Goal: Information Seeking & Learning: Learn about a topic

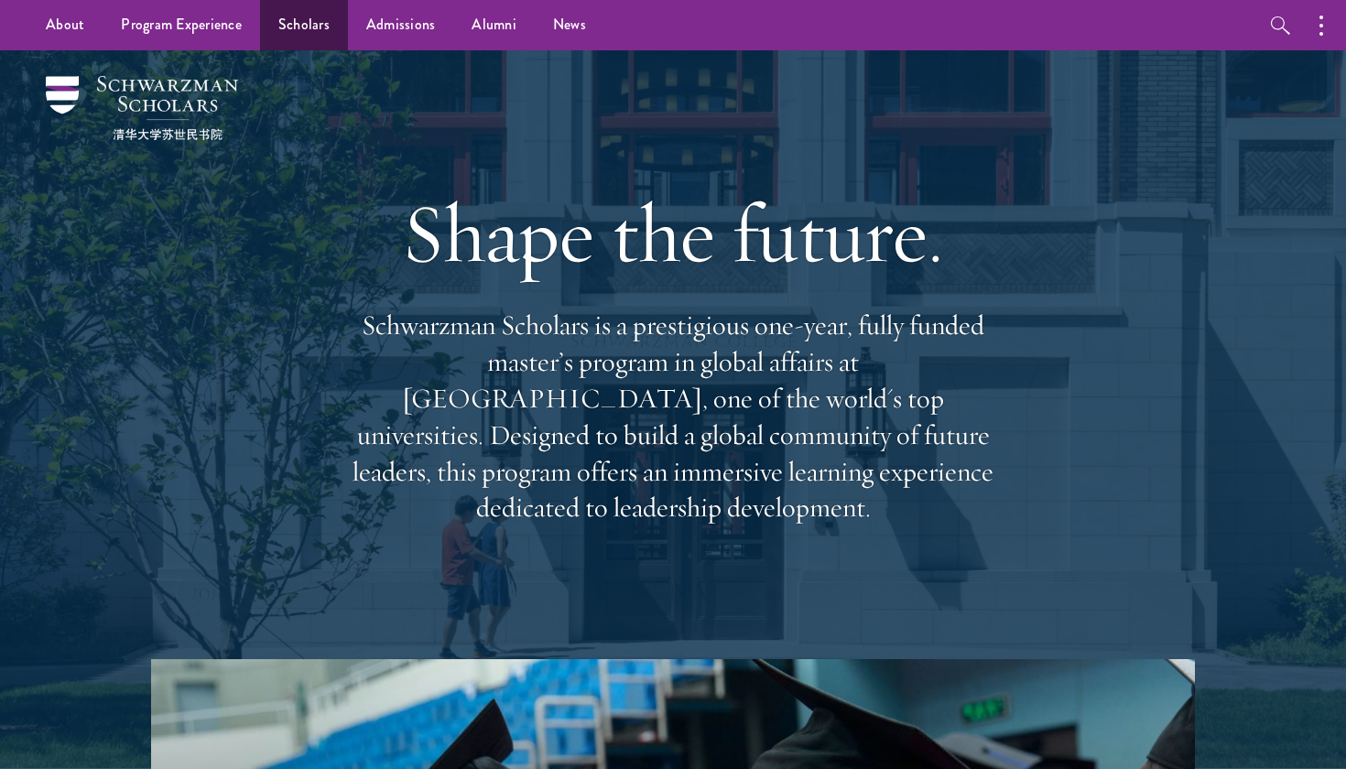
click at [287, 17] on link "Scholars" at bounding box center [304, 25] width 88 height 50
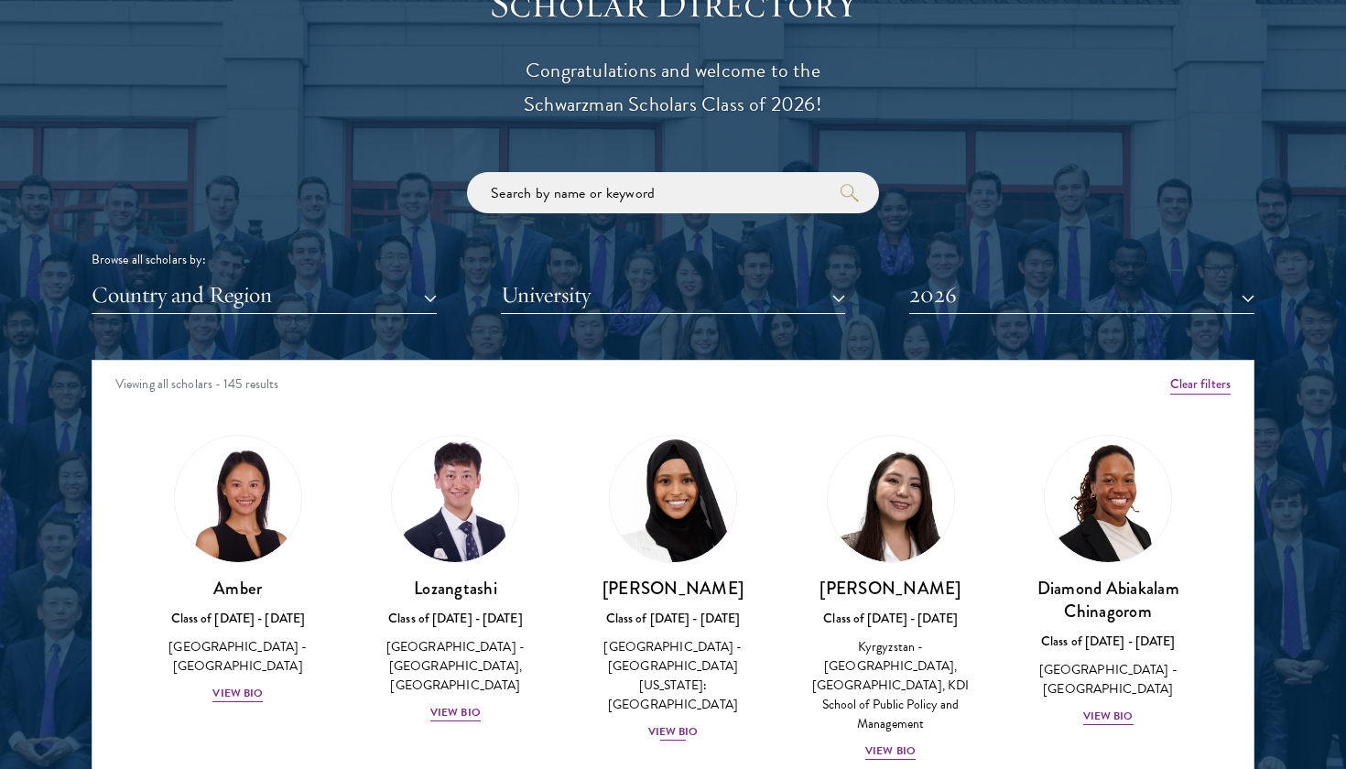
scroll to position [2391, 0]
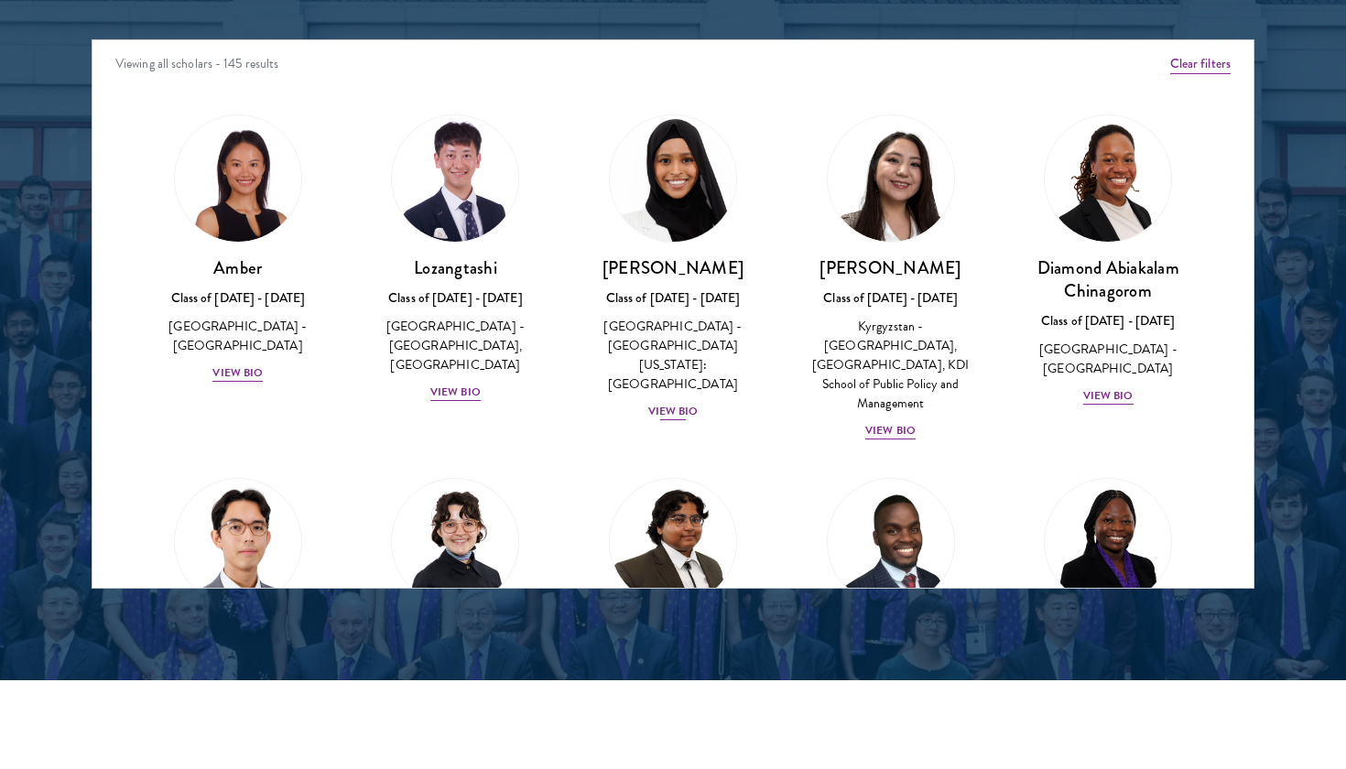
click at [683, 374] on div "Samia Abdi Class of 2025 - 2026 United States of America - University of Minnes…" at bounding box center [672, 339] width 181 height 166
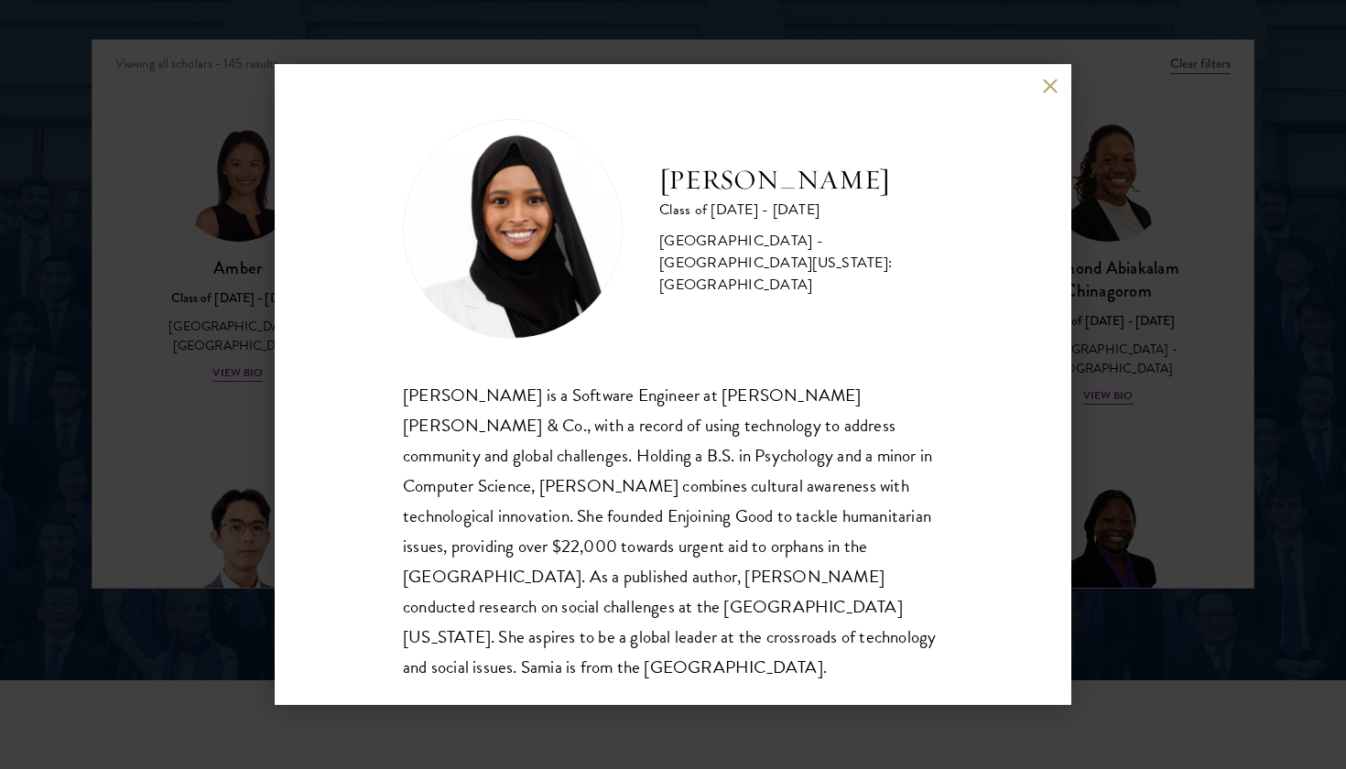
scroll to position [2356, 0]
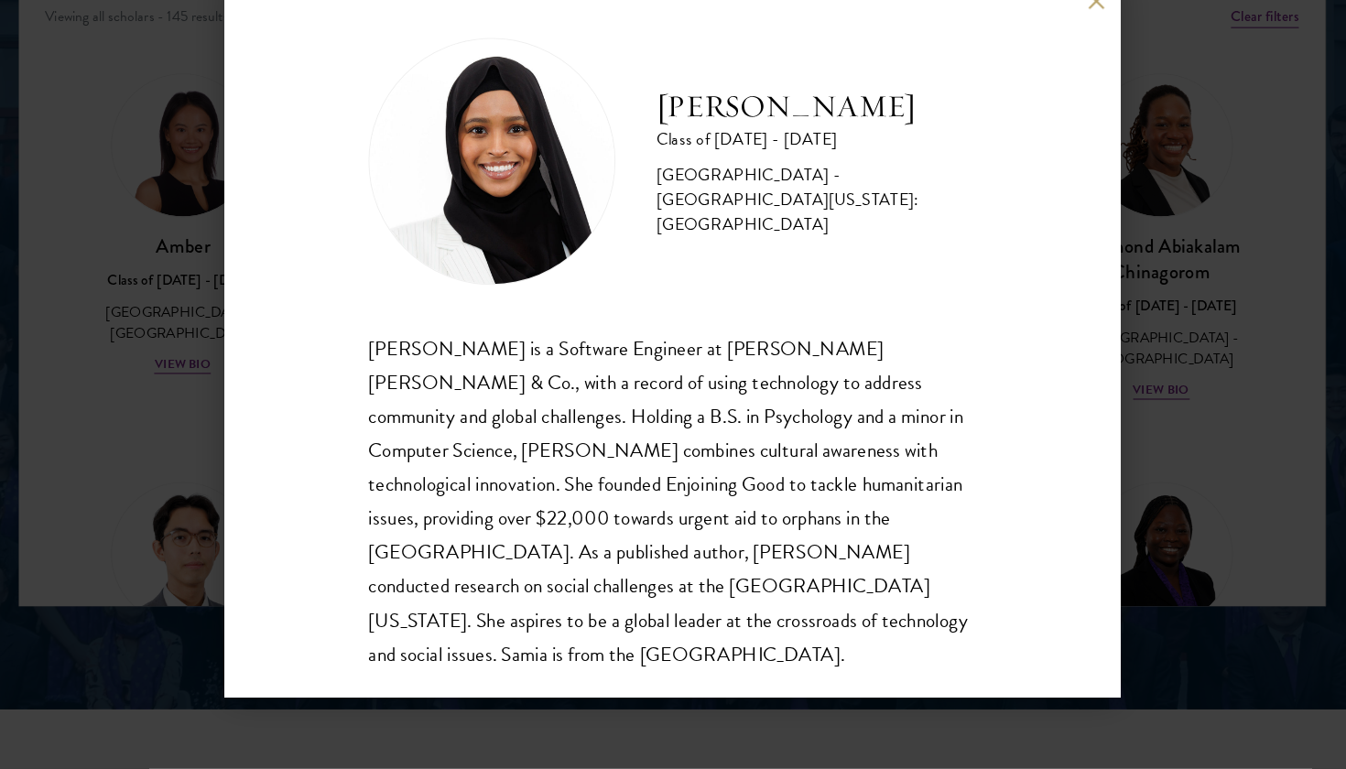
click at [1137, 423] on div "Samia Abdi Class of 2025 - 2026 United States of America - University of Minnes…" at bounding box center [673, 384] width 1346 height 769
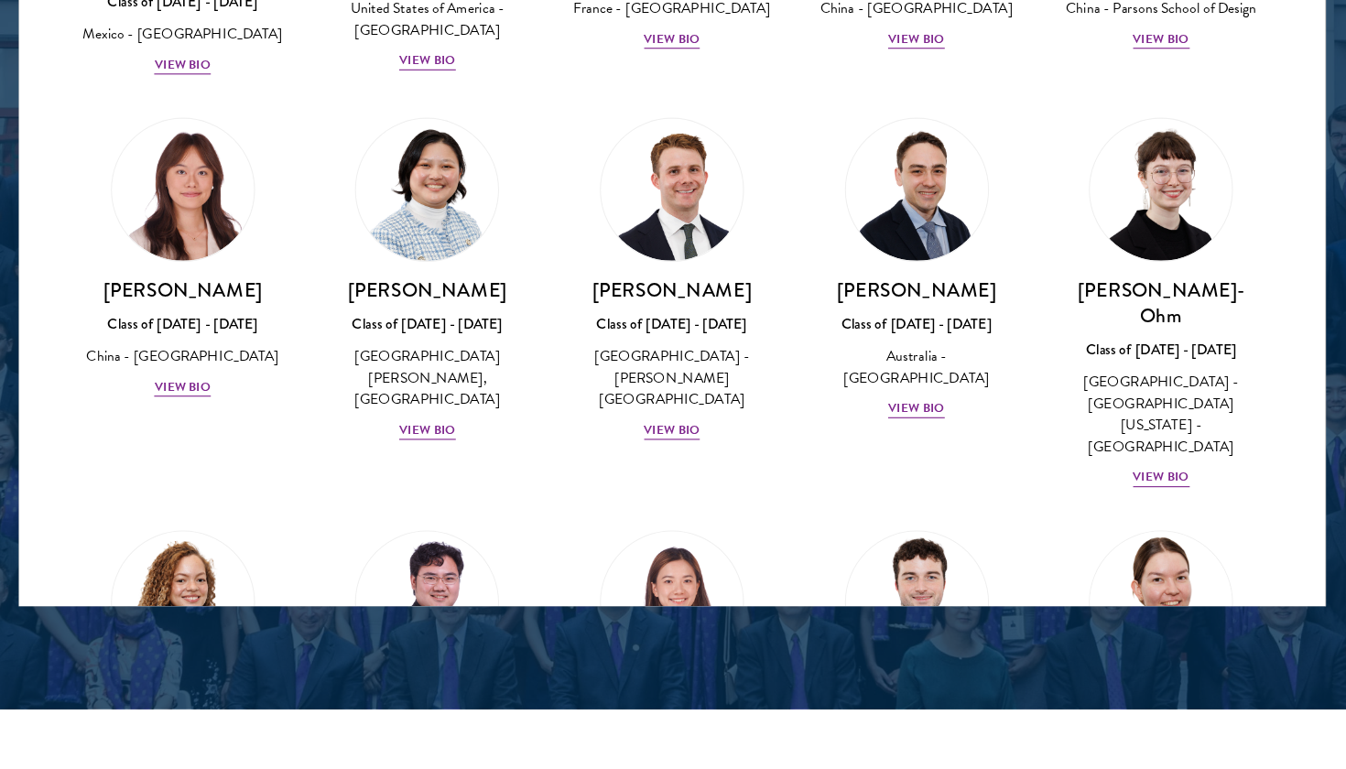
scroll to position [1669, 0]
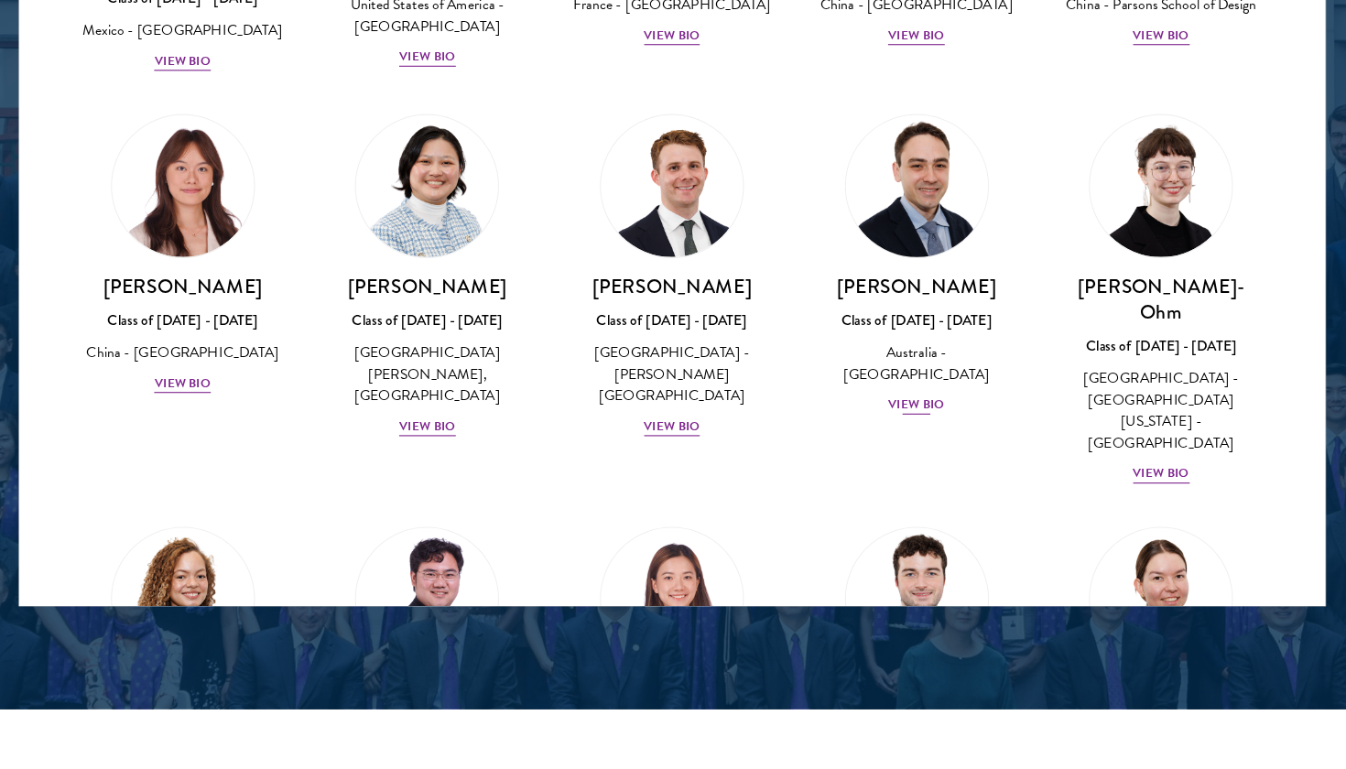
click at [818, 329] on div "David Connah Class of 2025 - 2026 Australia - Australian National University Vi…" at bounding box center [890, 392] width 181 height 127
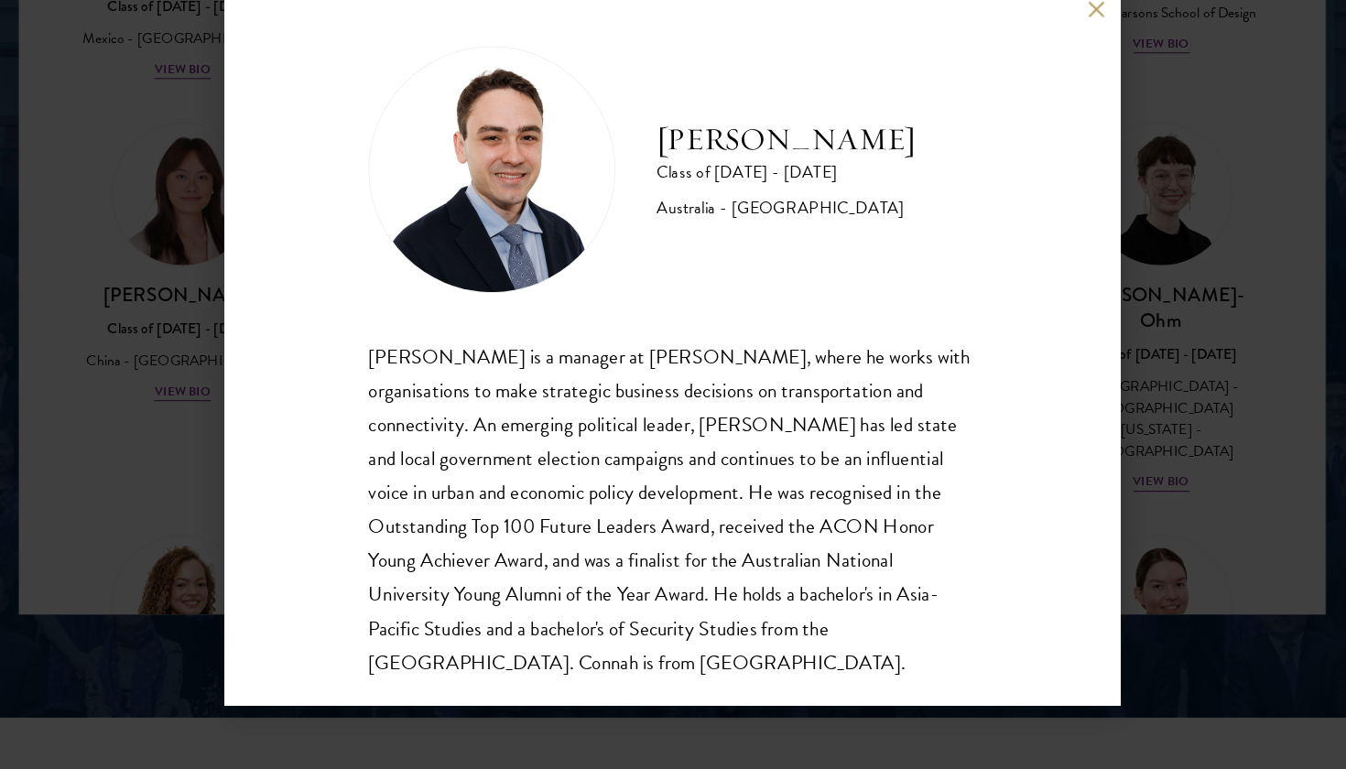
click at [1059, 398] on div "David Connah Class of 2025 - 2026 Australia - Australian National University Da…" at bounding box center [673, 384] width 1346 height 769
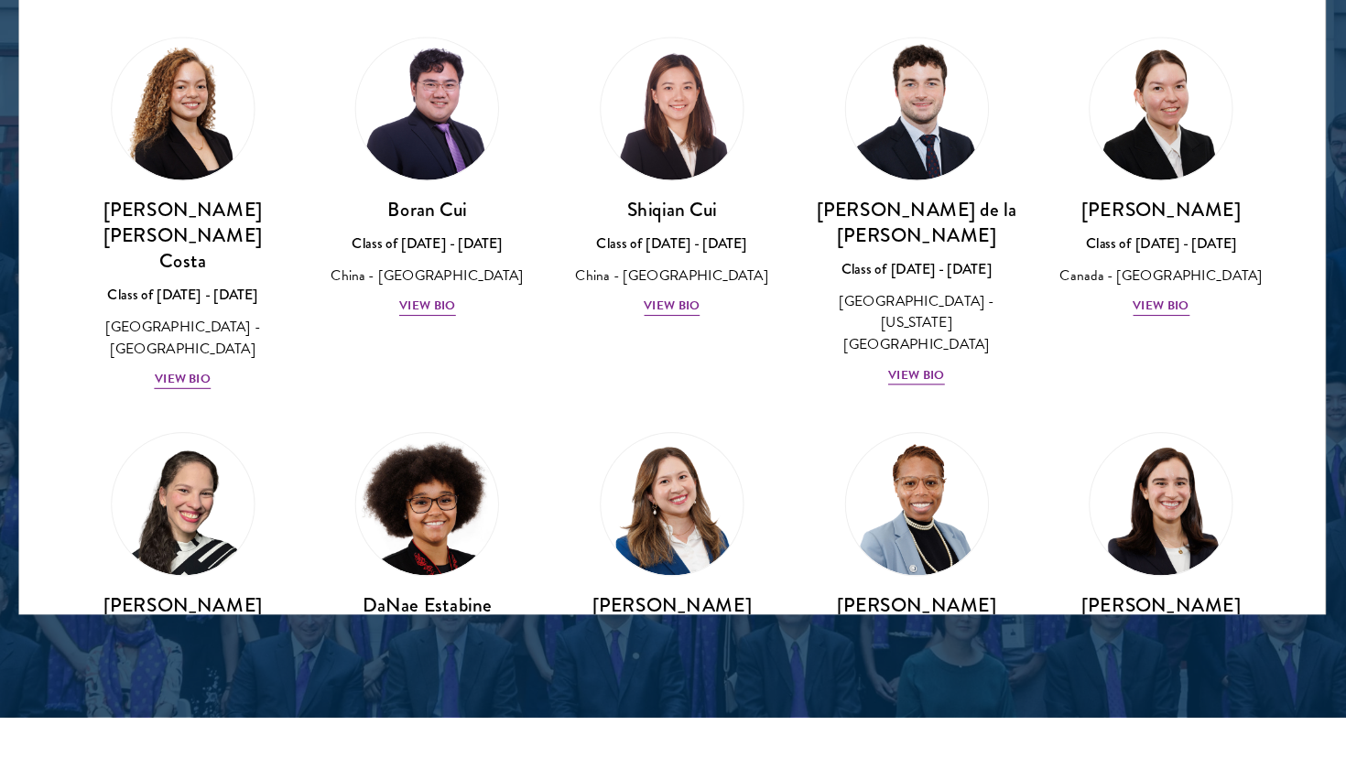
scroll to position [3351, 0]
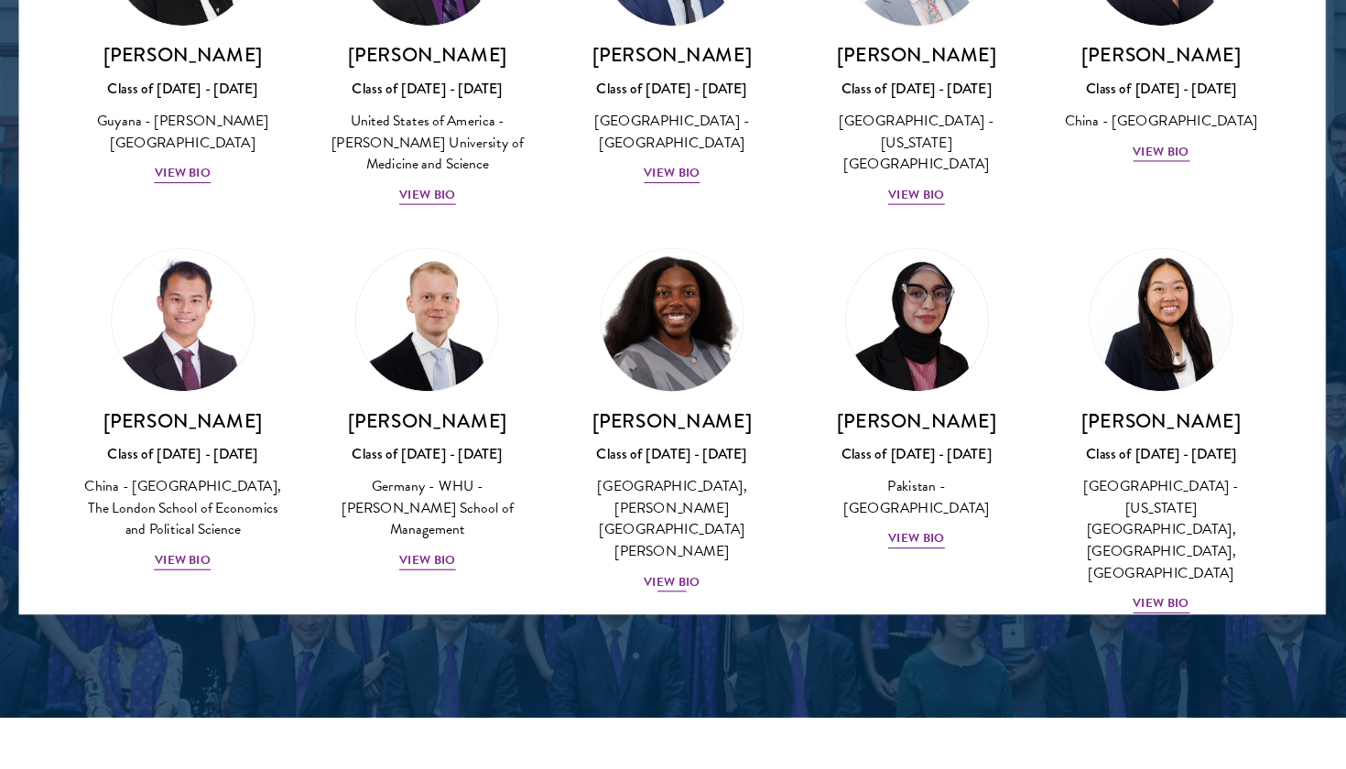
click at [625, 440] on div "Hope Jackson Class of 2025 - 2026 United States of America - Duke University, J…" at bounding box center [672, 523] width 181 height 166
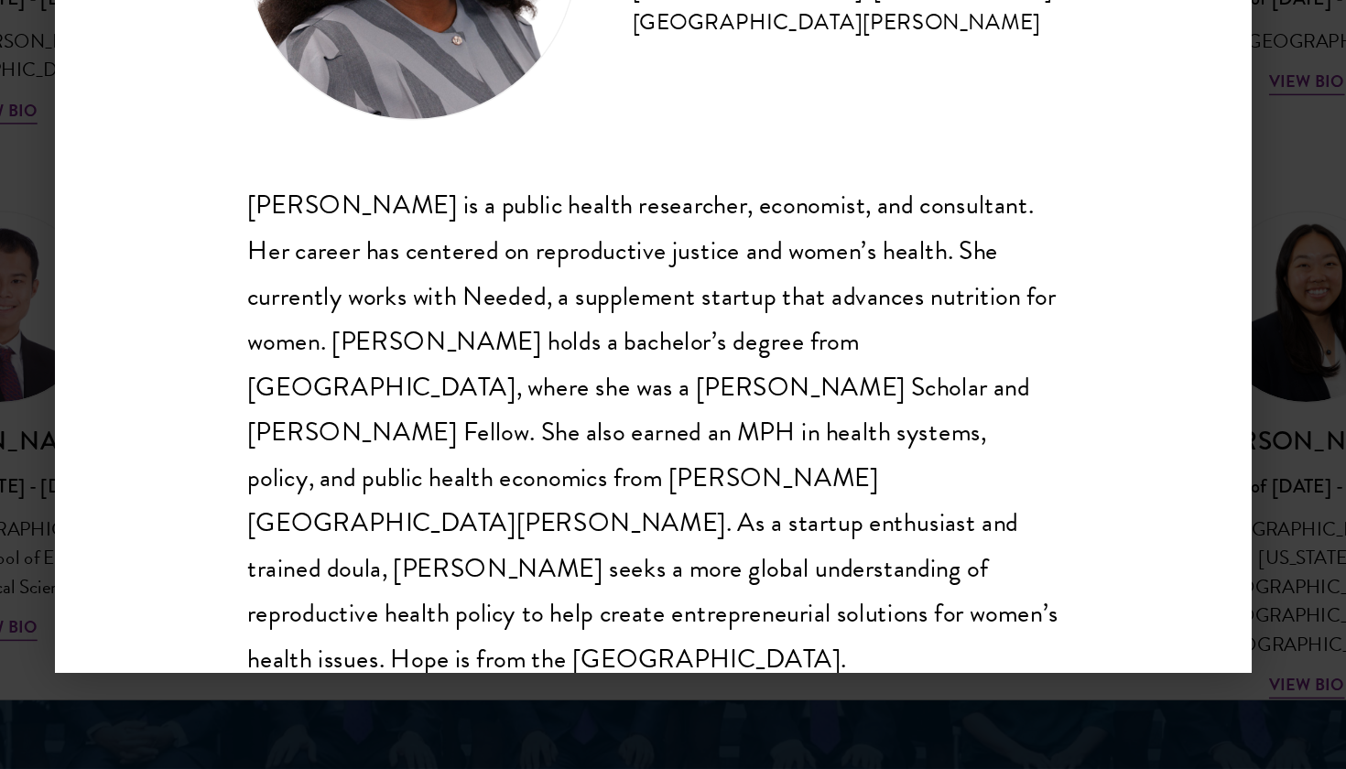
scroll to position [2462, 0]
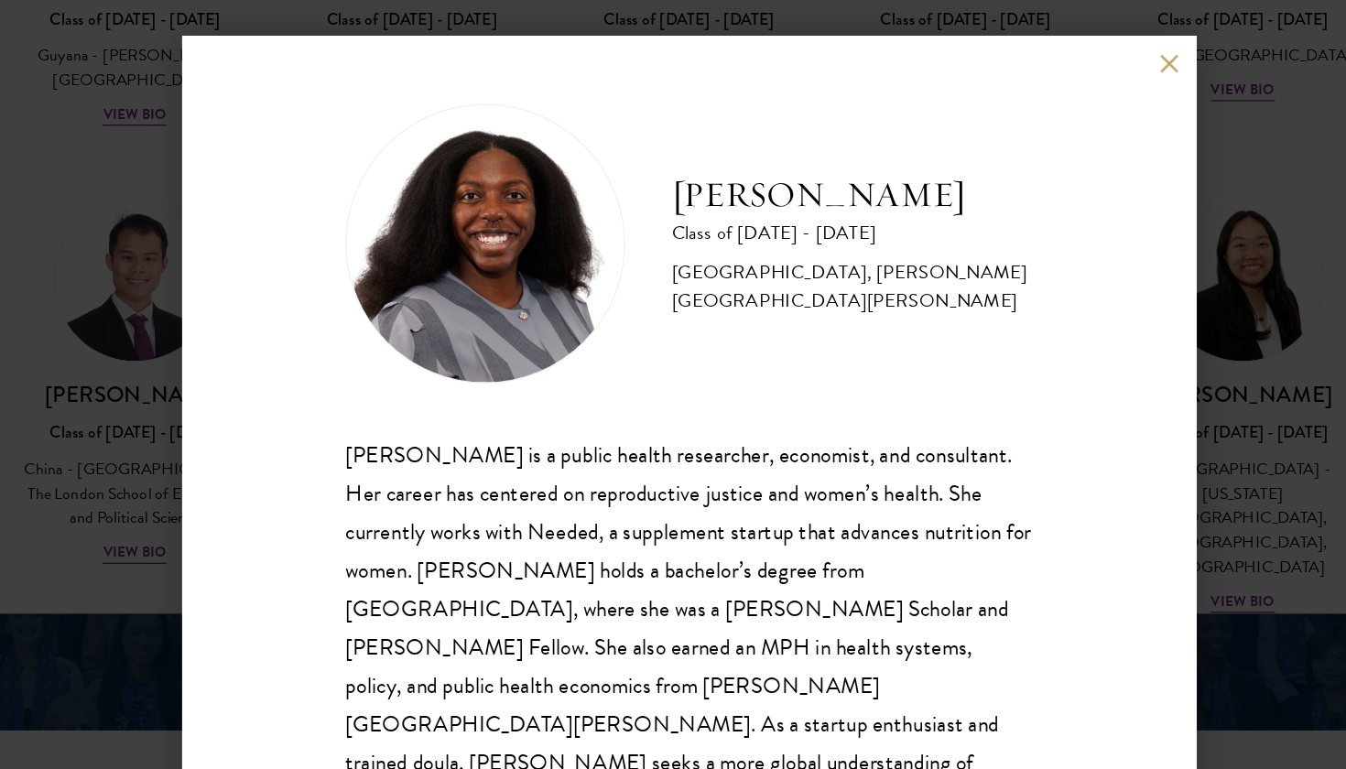
click at [1003, 398] on div "Hope Jackson Class of 2025 - 2026 United States of America - Duke University, J…" at bounding box center [673, 384] width 1346 height 769
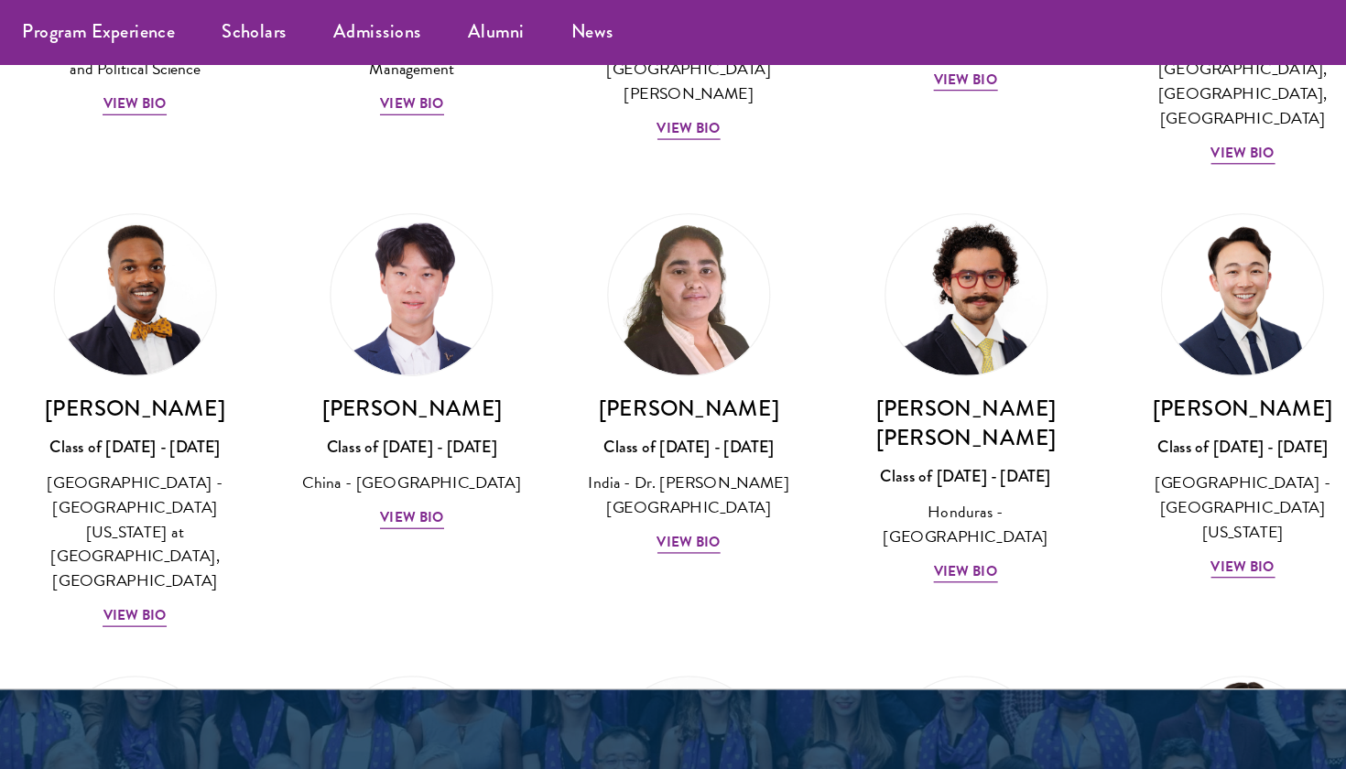
scroll to position [3762, 0]
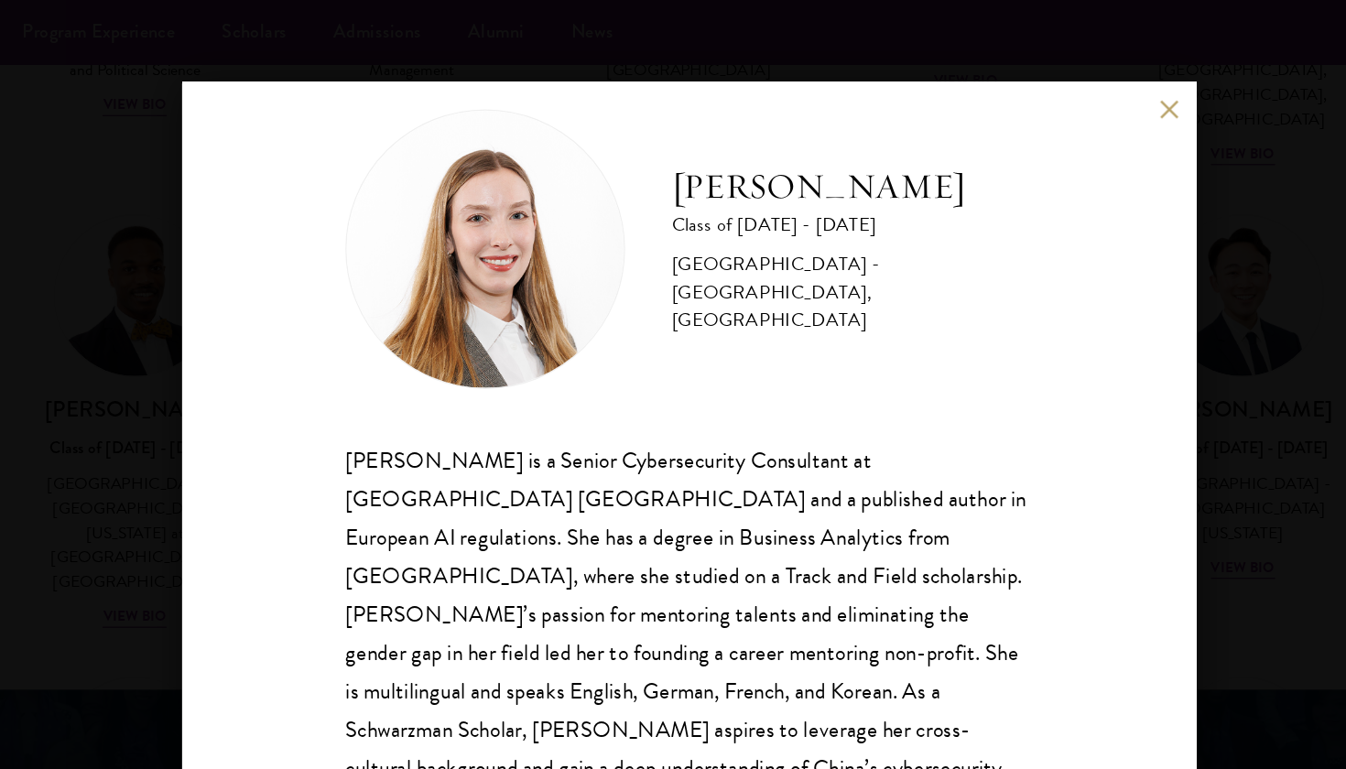
scroll to position [32, 0]
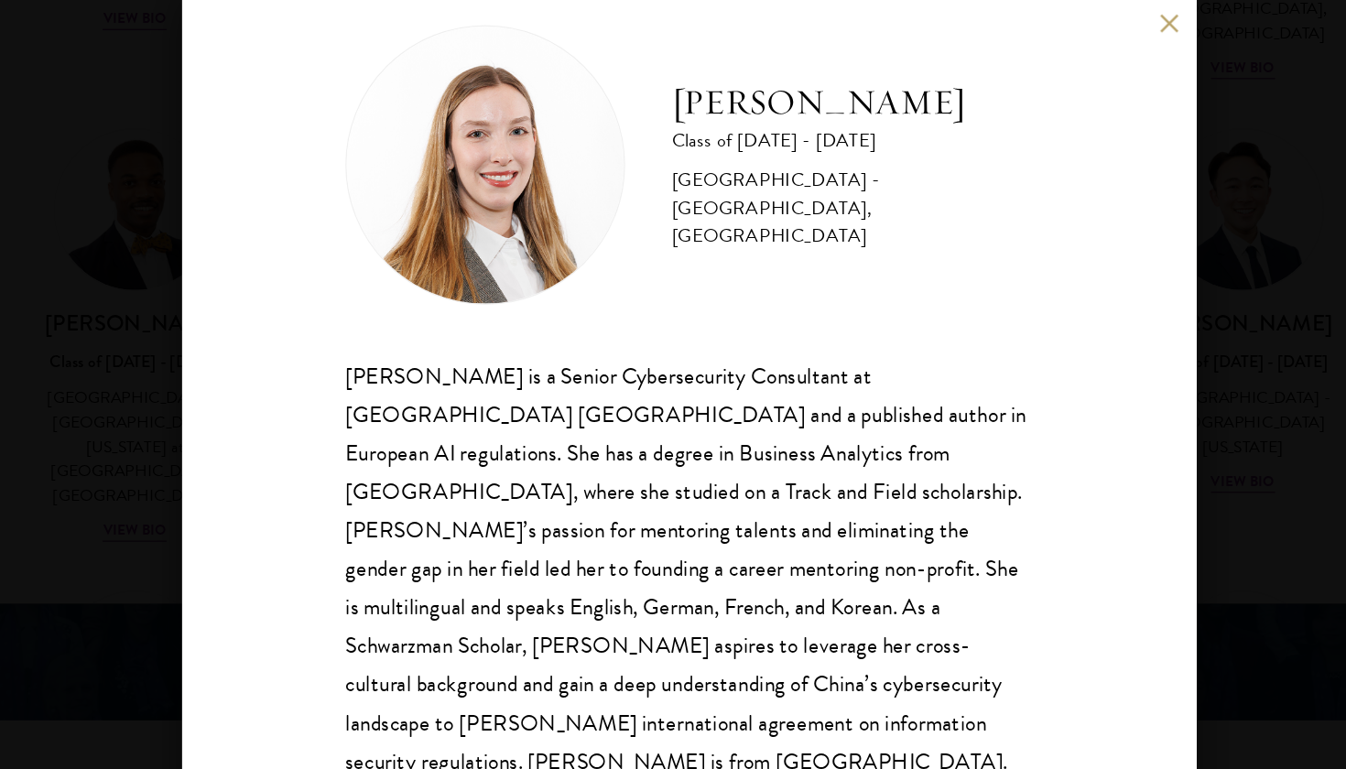
click at [944, 404] on div "Fiona Koh Class of 2025 - 2026 Switzerland - Manhattan University, University o…" at bounding box center [673, 384] width 1346 height 769
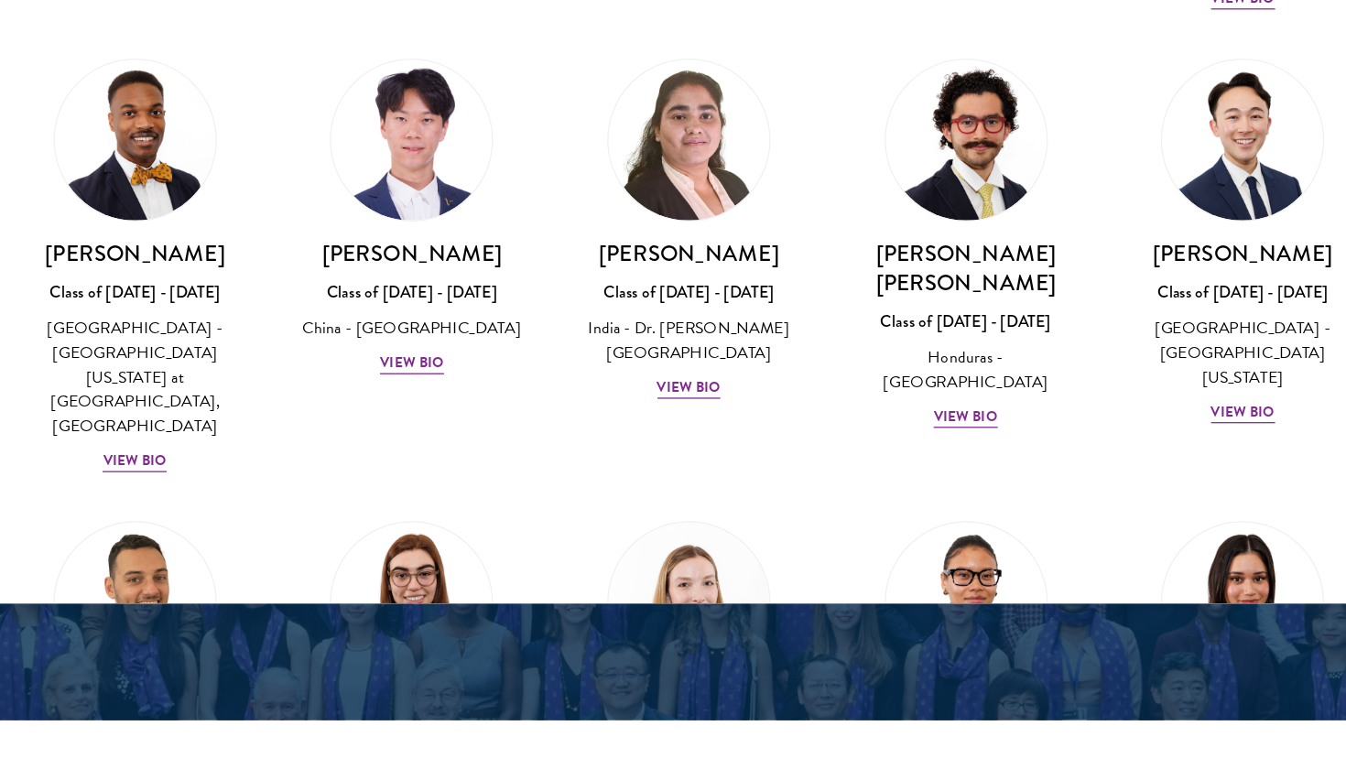
scroll to position [3847, 0]
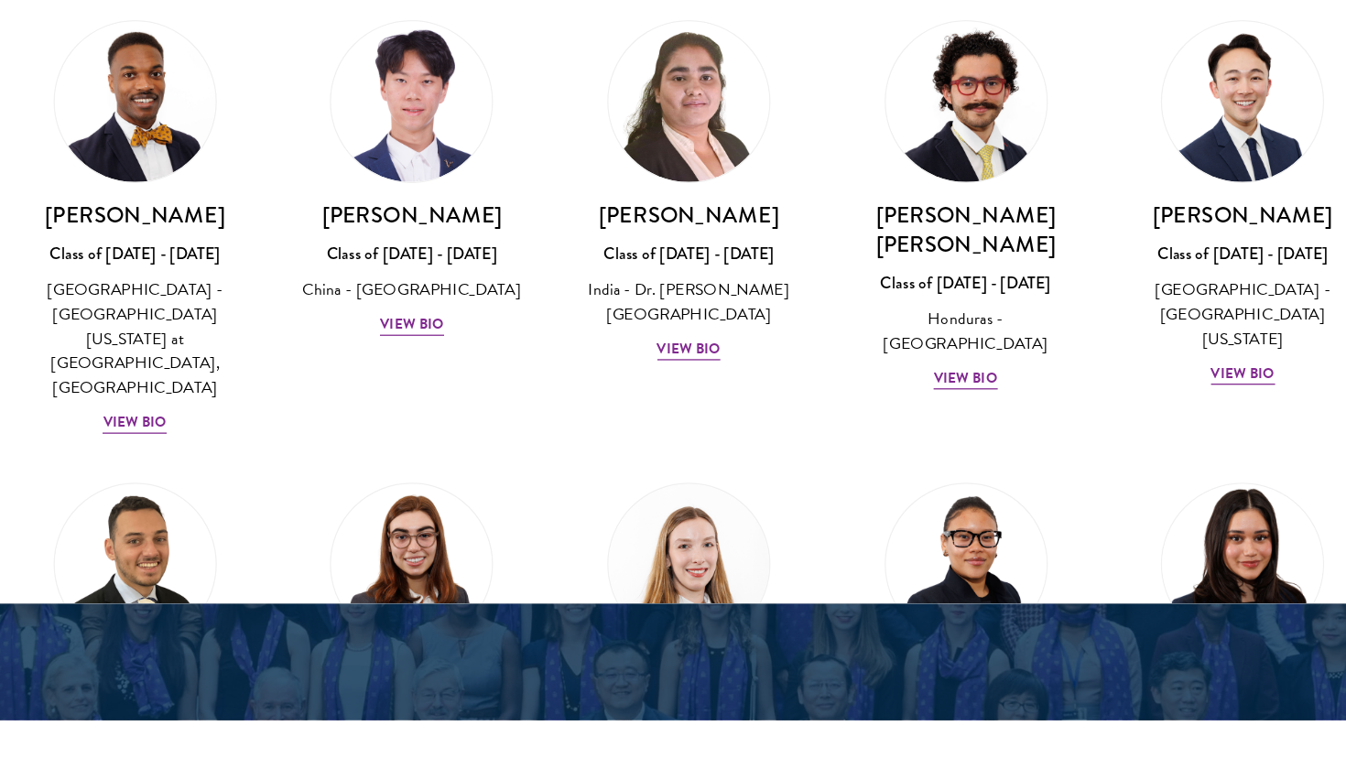
click at [1083, 697] on div "View Bio" at bounding box center [1108, 705] width 50 height 17
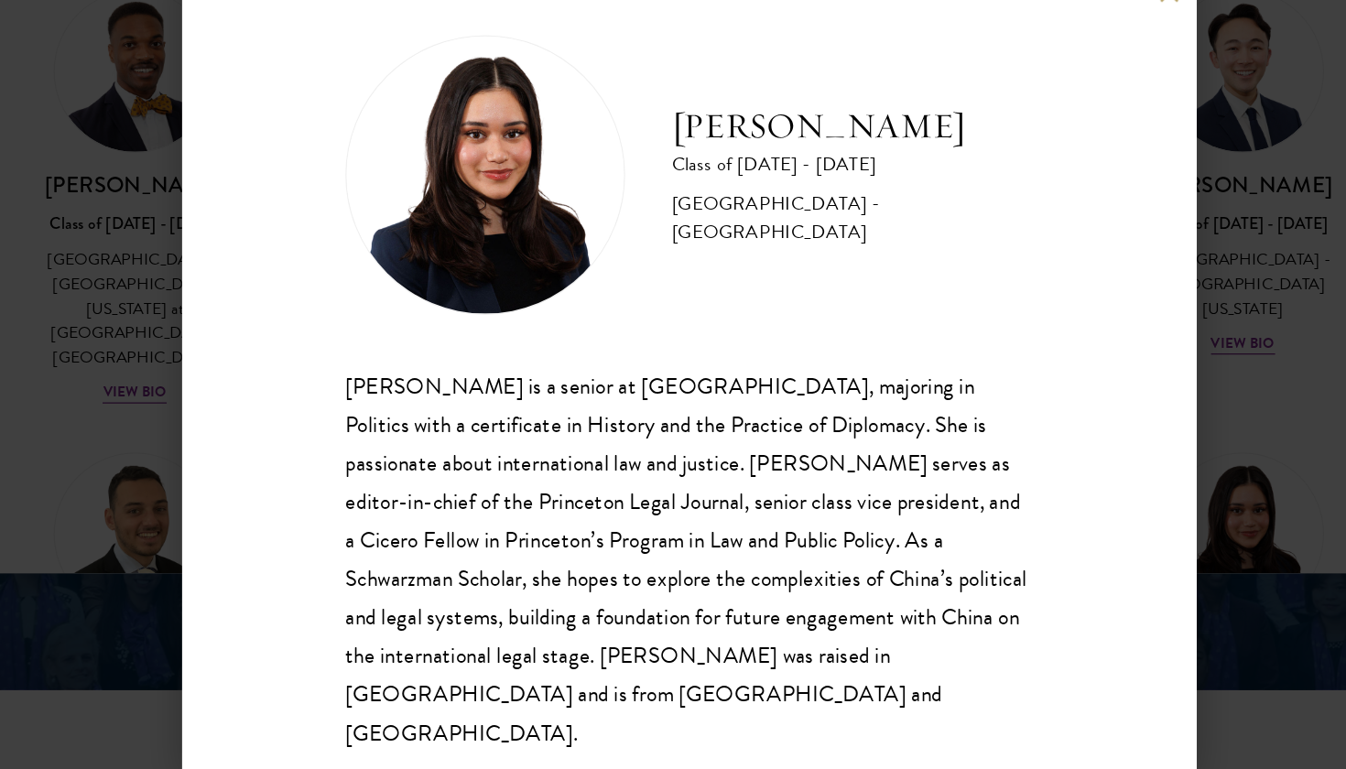
click at [109, 243] on div "Diya Kraybill Class of 2025 - 2026 United States of America - Princeton Univers…" at bounding box center [673, 384] width 1346 height 769
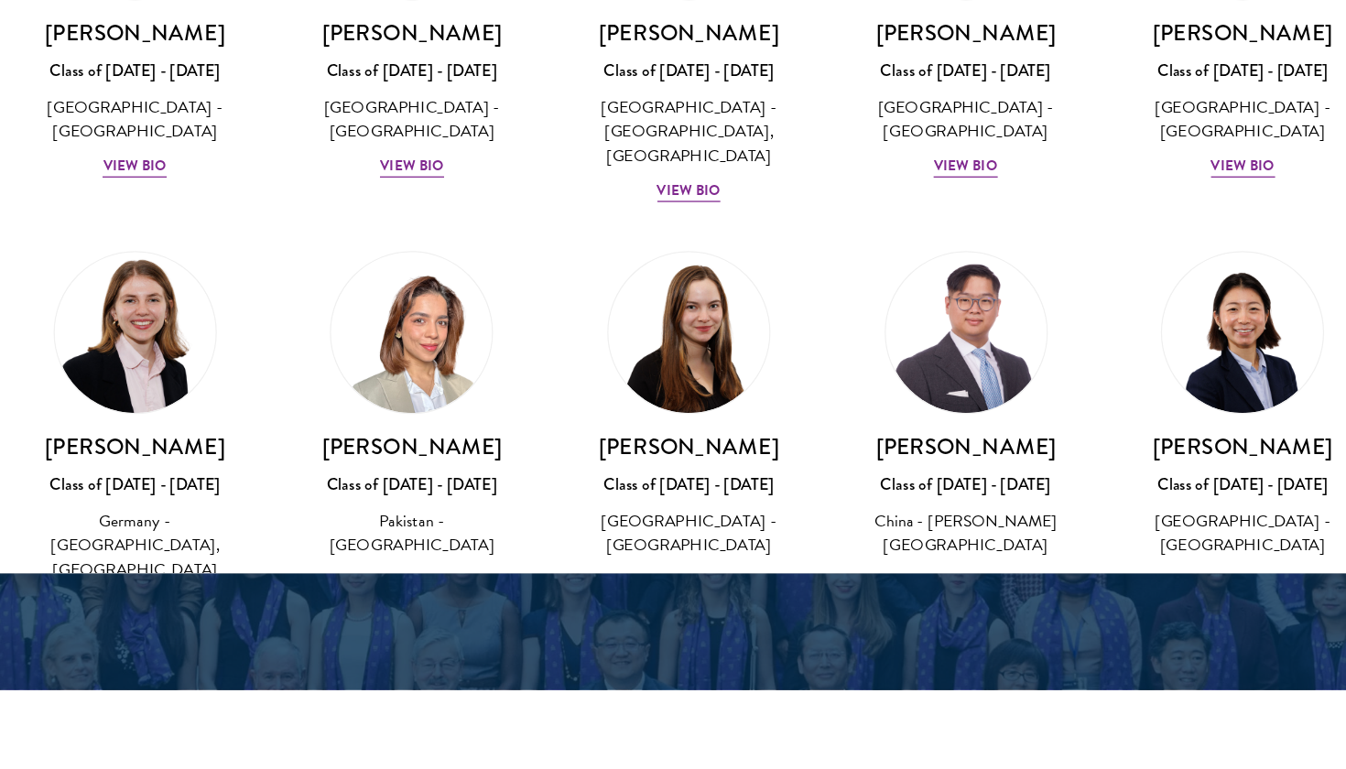
scroll to position [4461, 0]
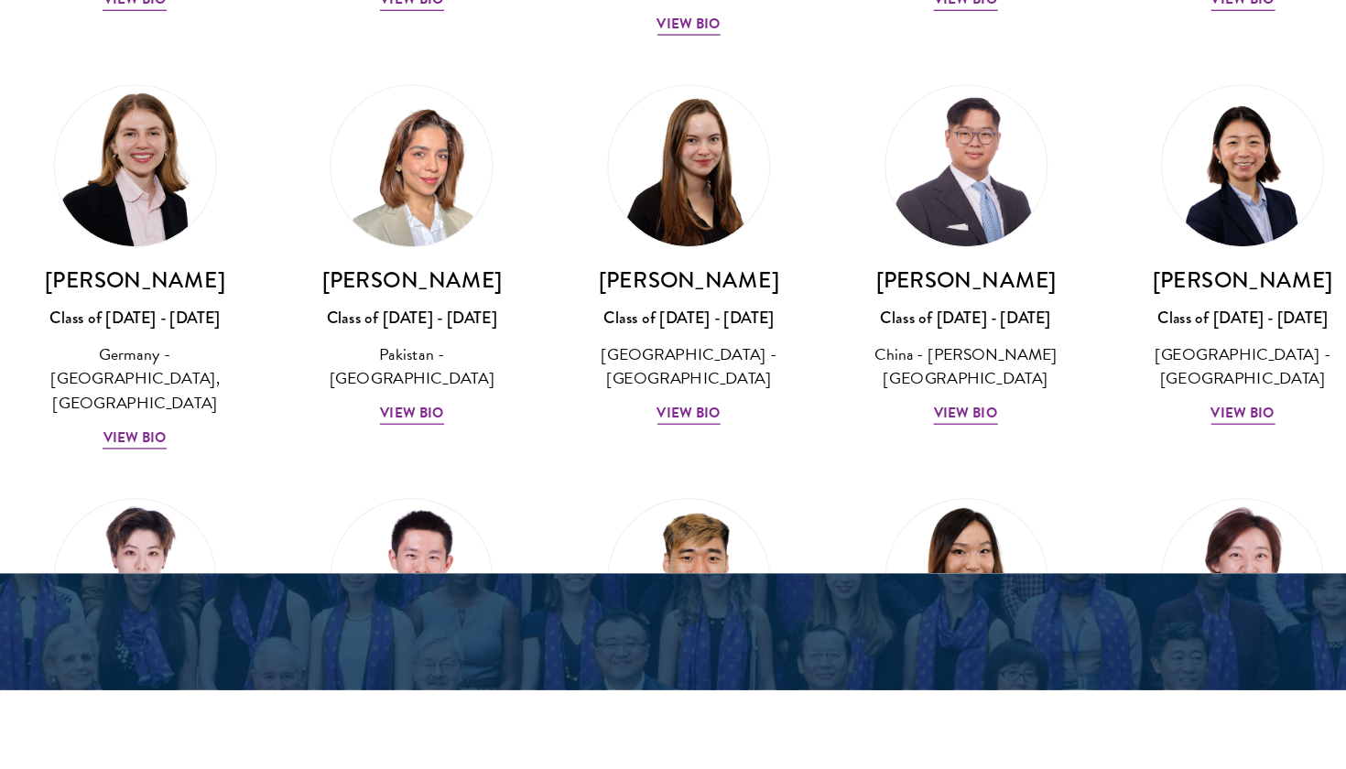
click at [865, 732] on div "View Bio" at bounding box center [890, 740] width 50 height 17
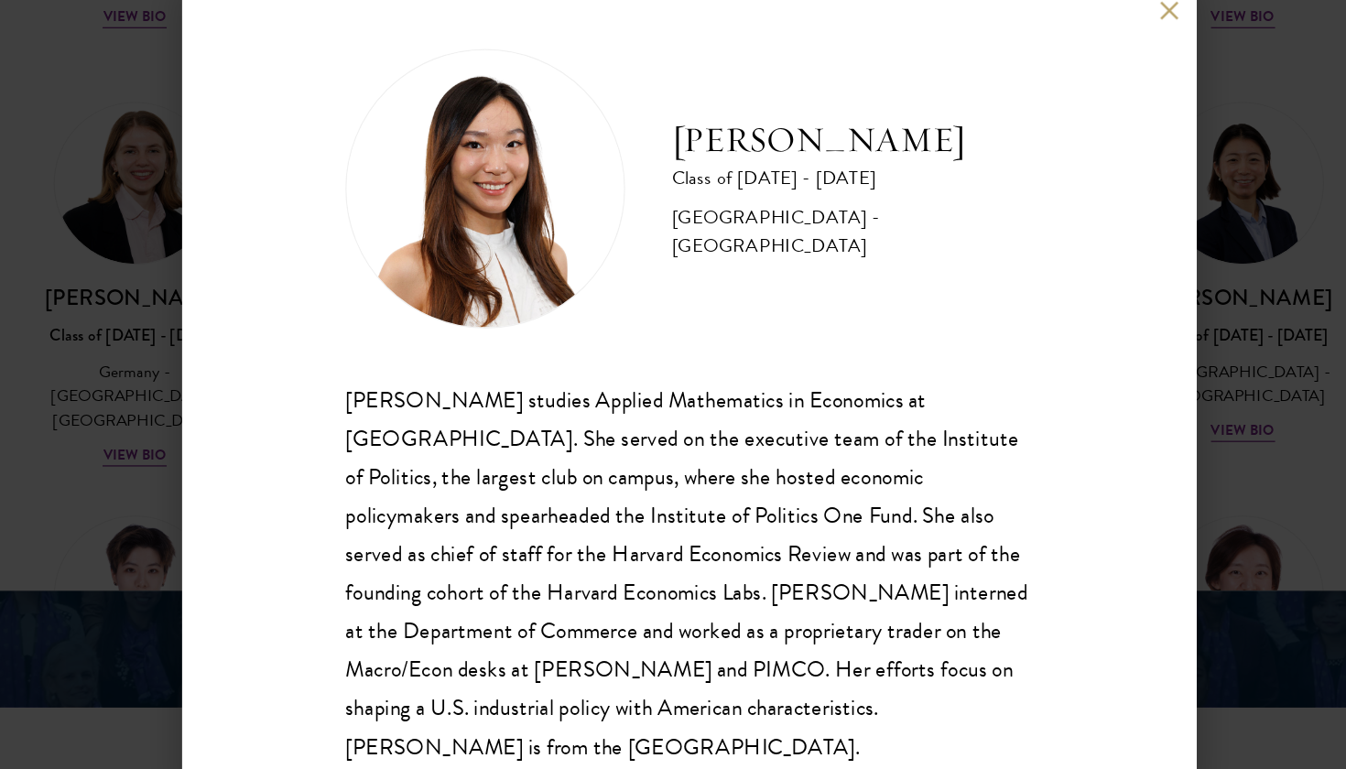
scroll to position [2, 0]
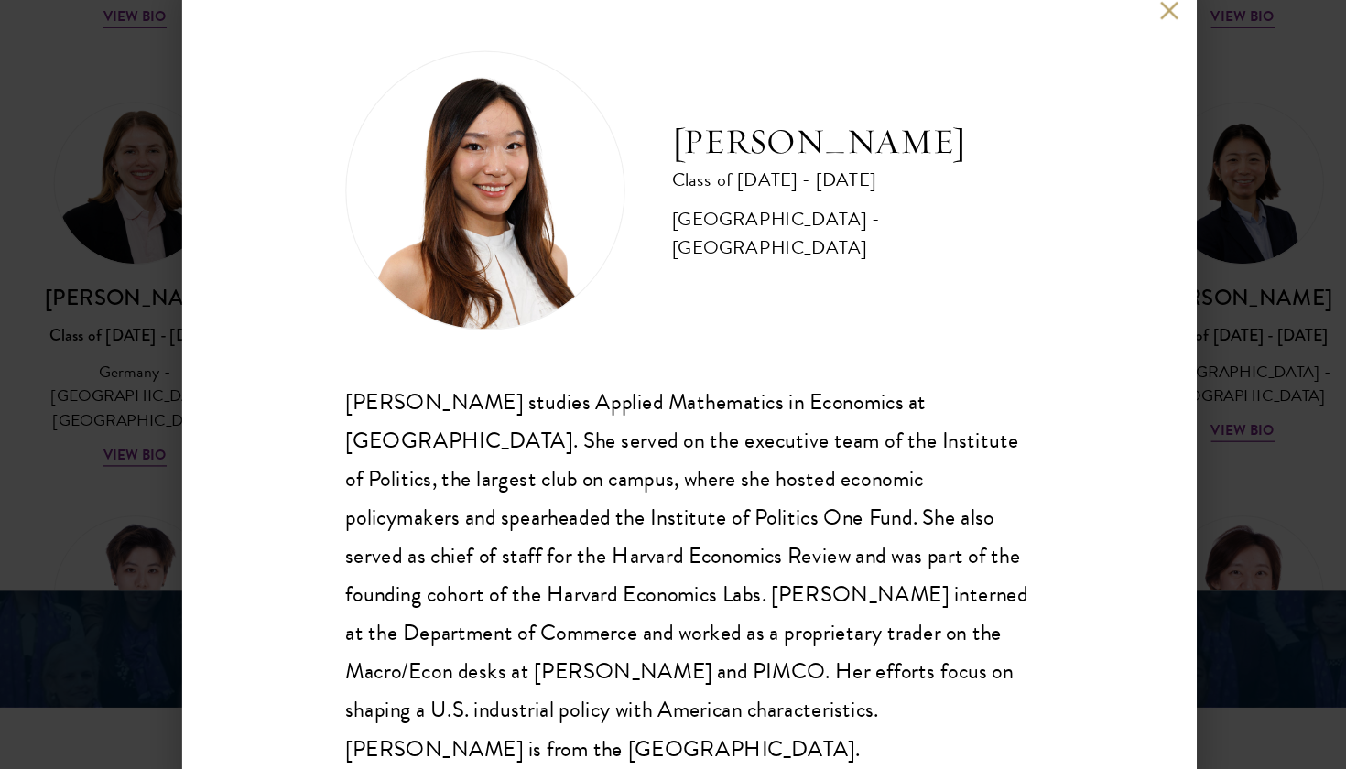
click at [975, 211] on div "Stephanie Lin Class of 2025 - 2026 United States of America - Harvard Universit…" at bounding box center [673, 384] width 1346 height 769
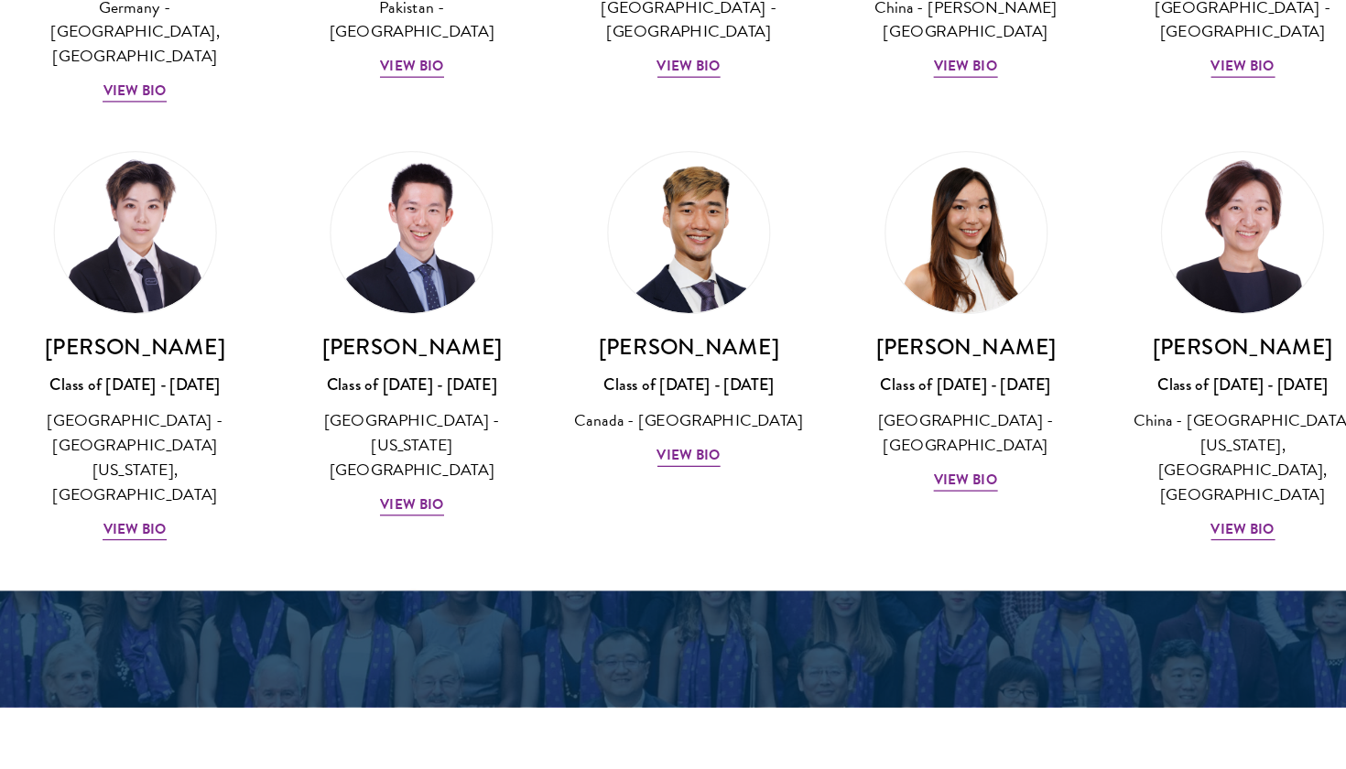
scroll to position [4770, 0]
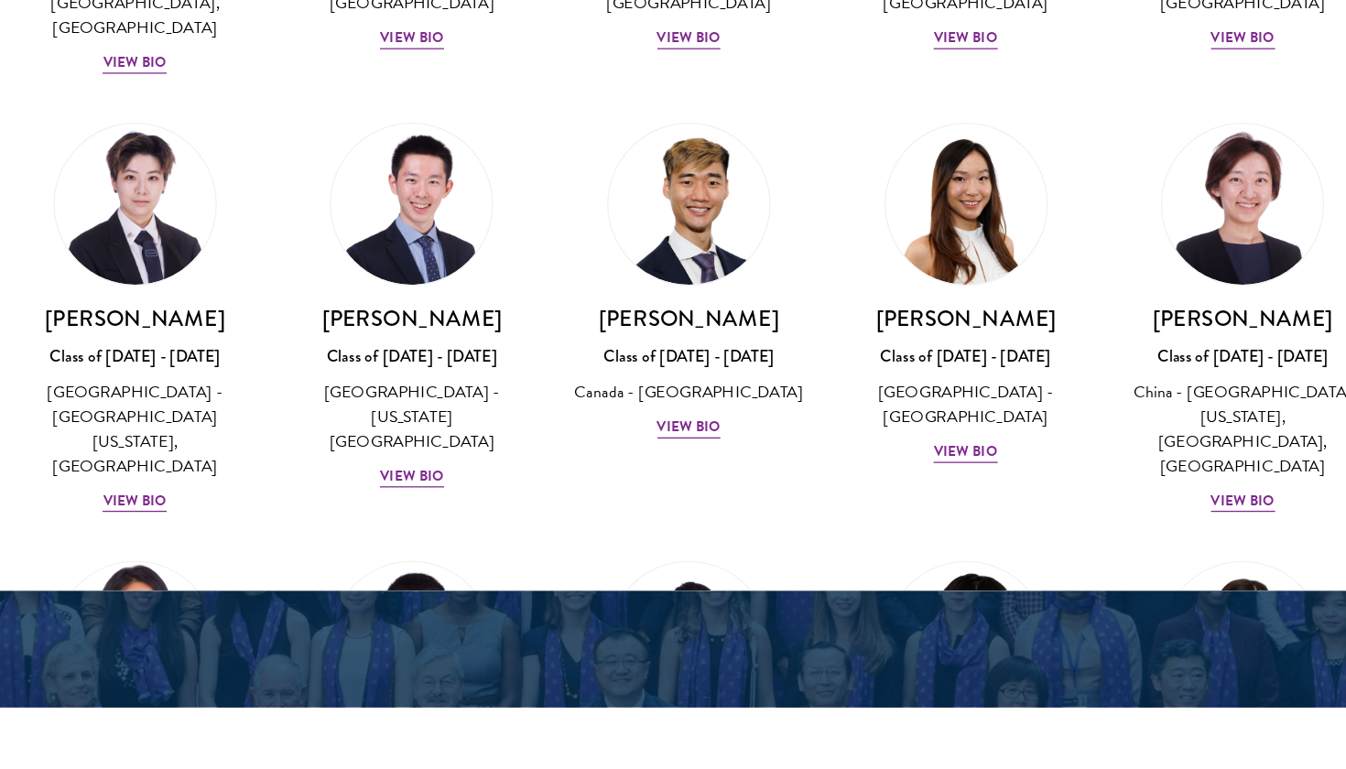
click at [212, 768] on div "View Bio" at bounding box center [237, 776] width 50 height 17
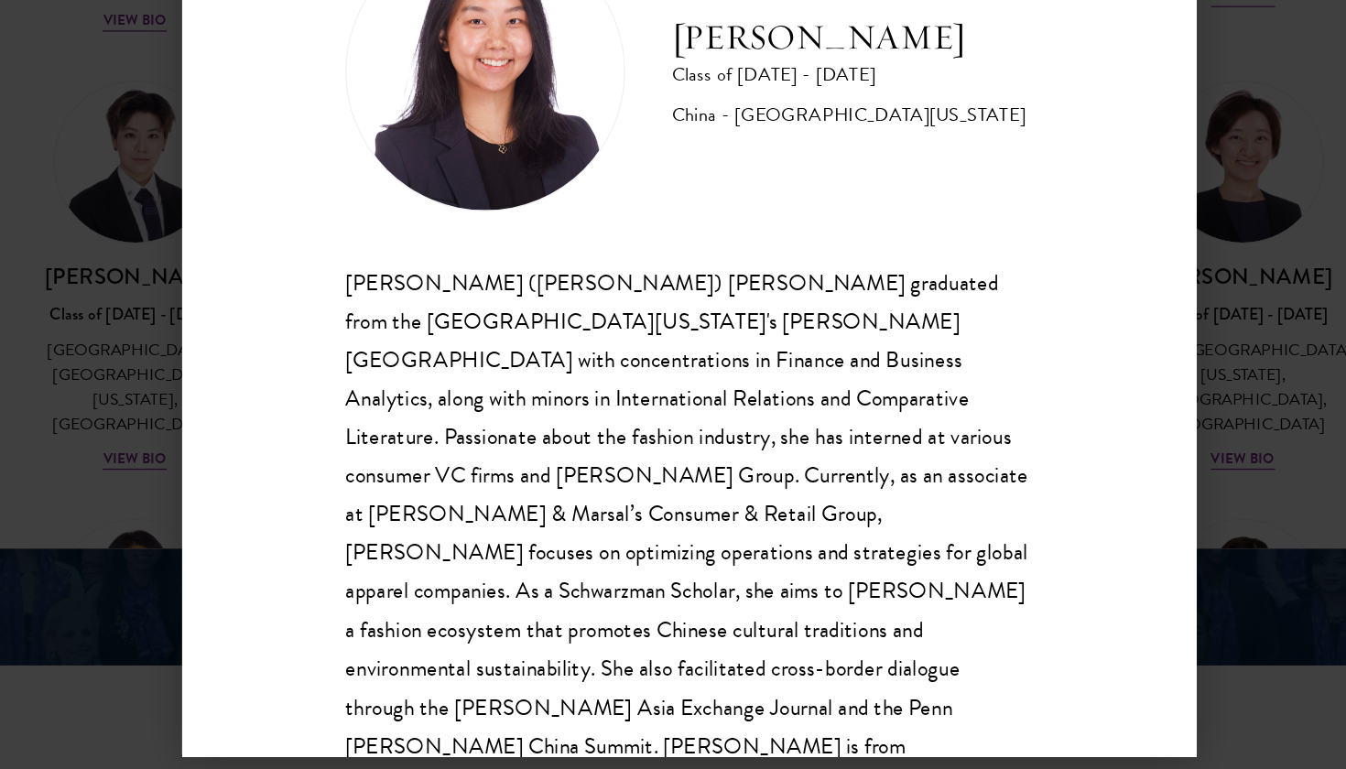
scroll to position [2448, 0]
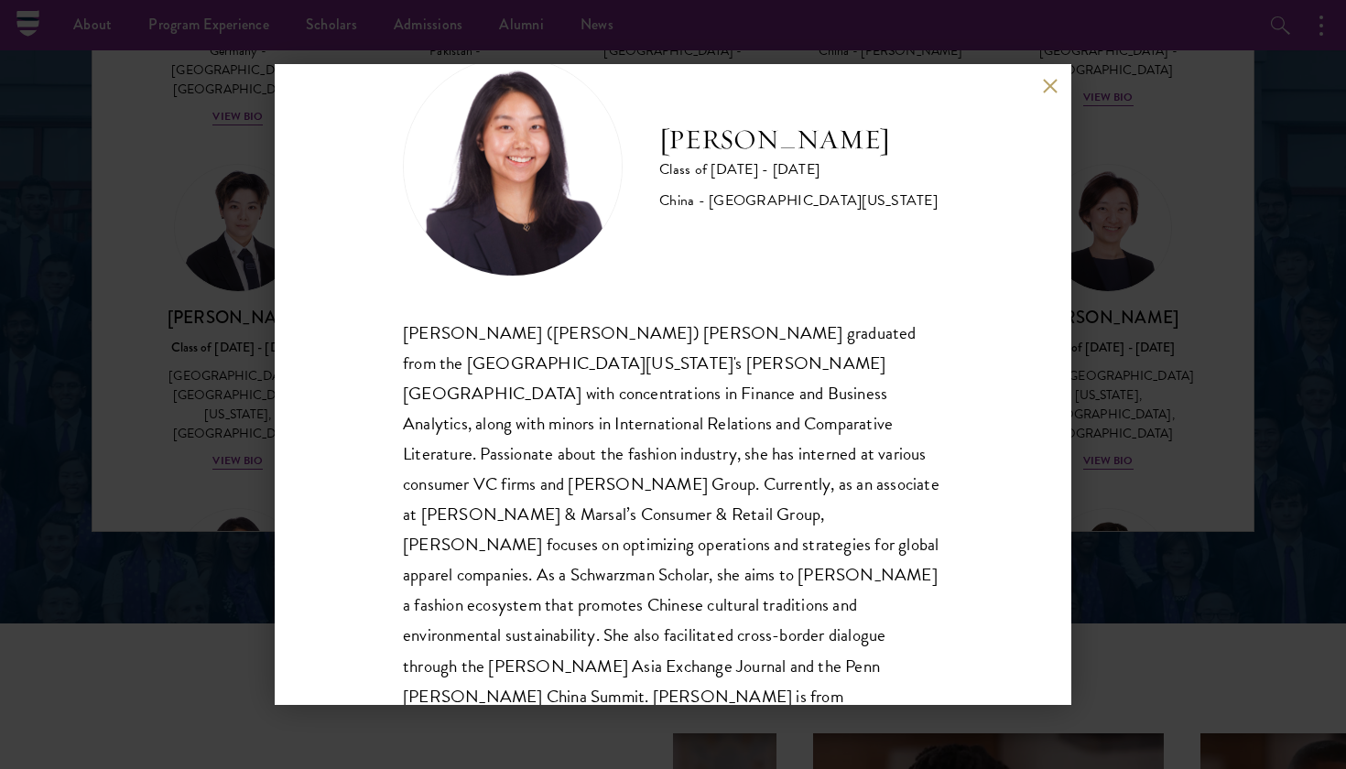
click at [200, 389] on div "Suzanne Liu Class of 2025 - 2026 China - University of Pennsylvania Chuanyuan (…" at bounding box center [673, 384] width 1346 height 769
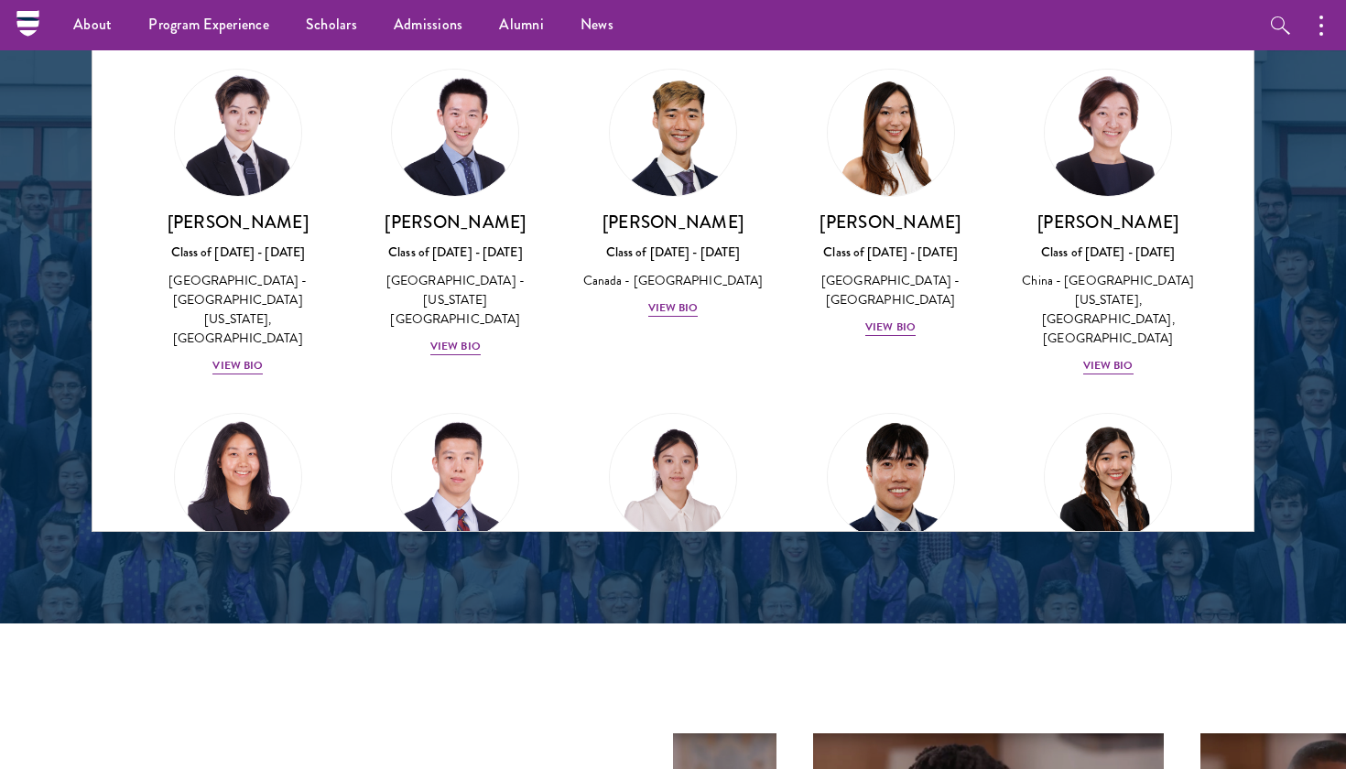
scroll to position [5072, 0]
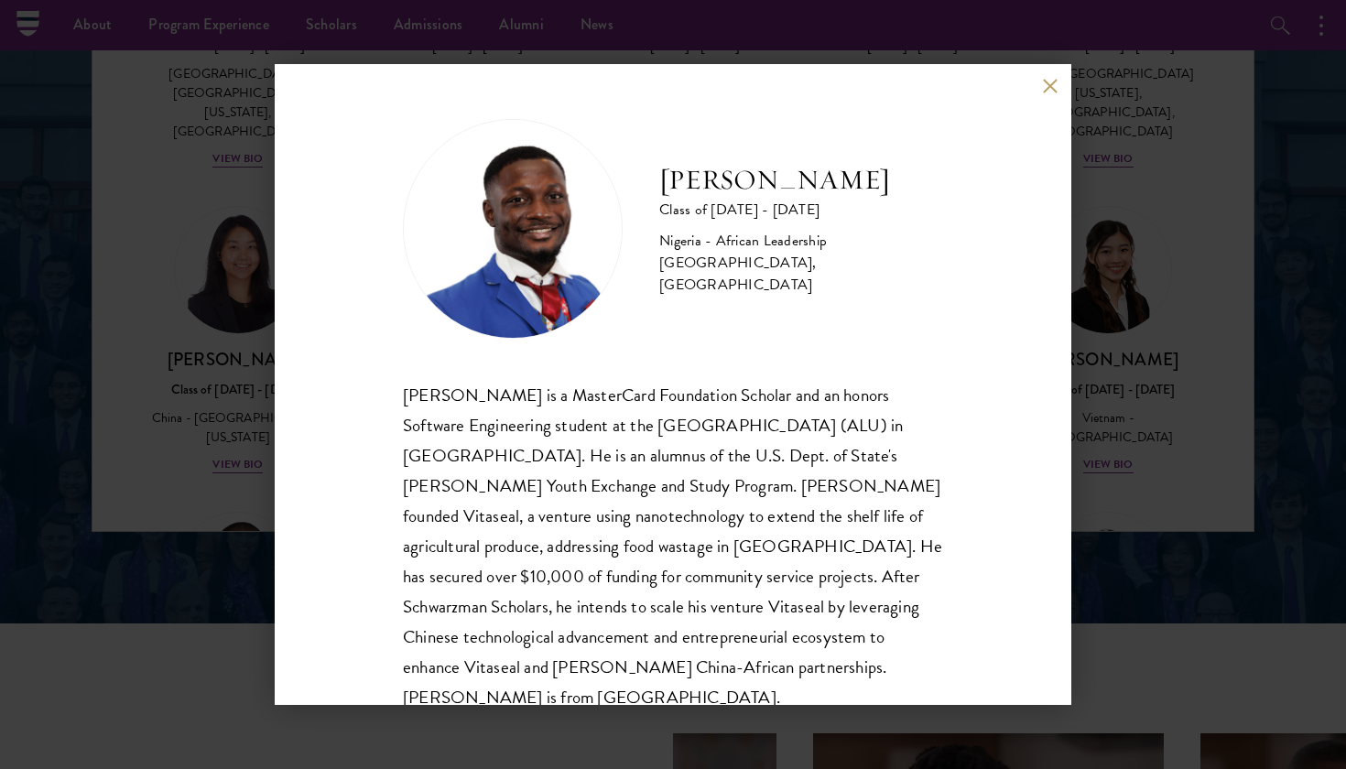
scroll to position [2421, 0]
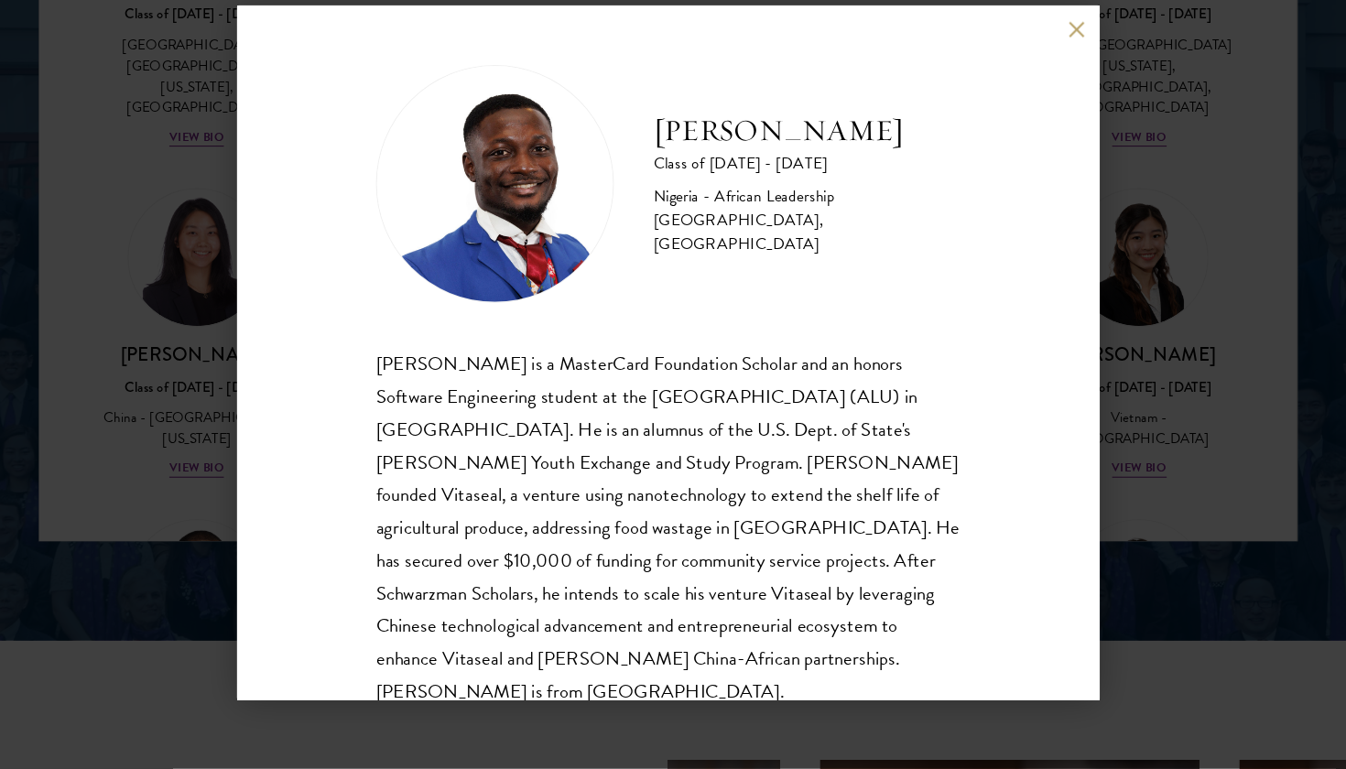
click at [1079, 449] on div "Jesse Maikarfi Class of 2025 - 2026 Nigeria - African Leadership University, Rw…" at bounding box center [673, 384] width 1346 height 769
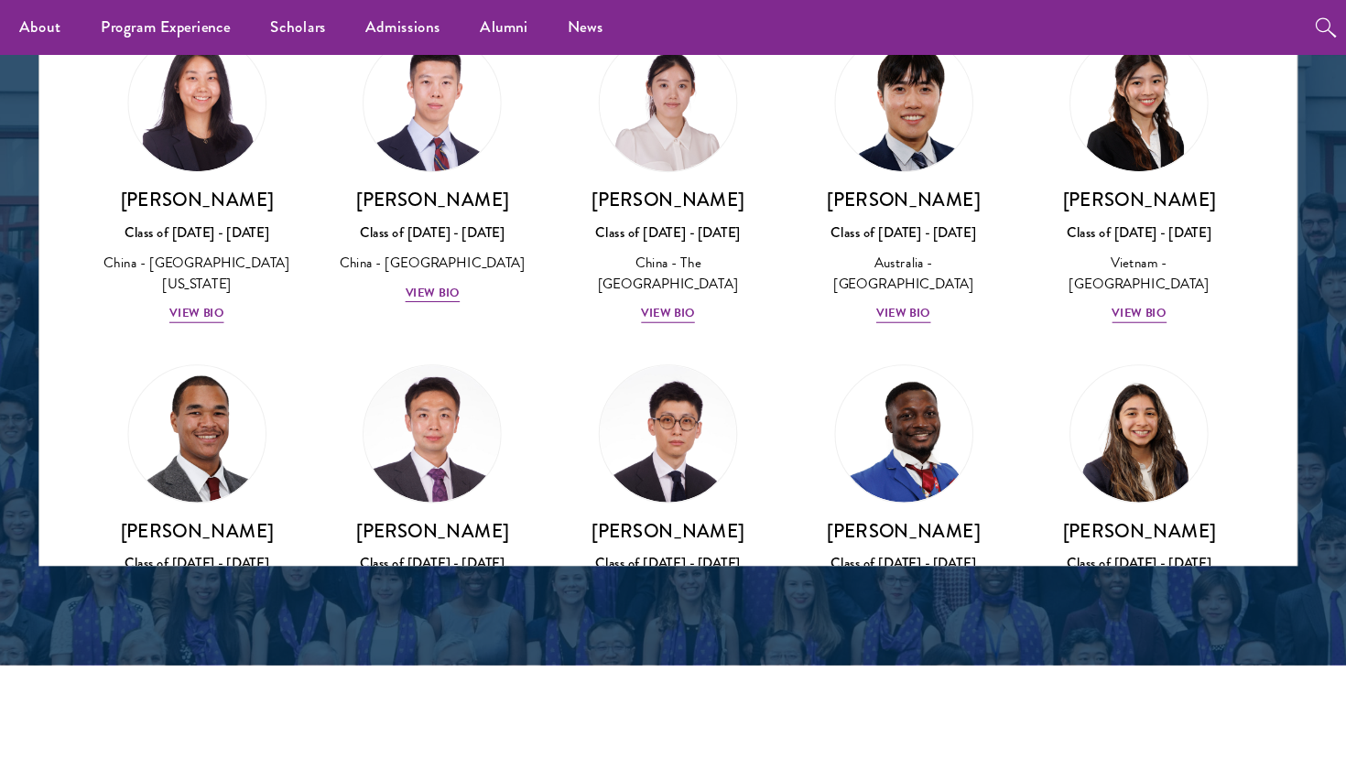
scroll to position [5307, 0]
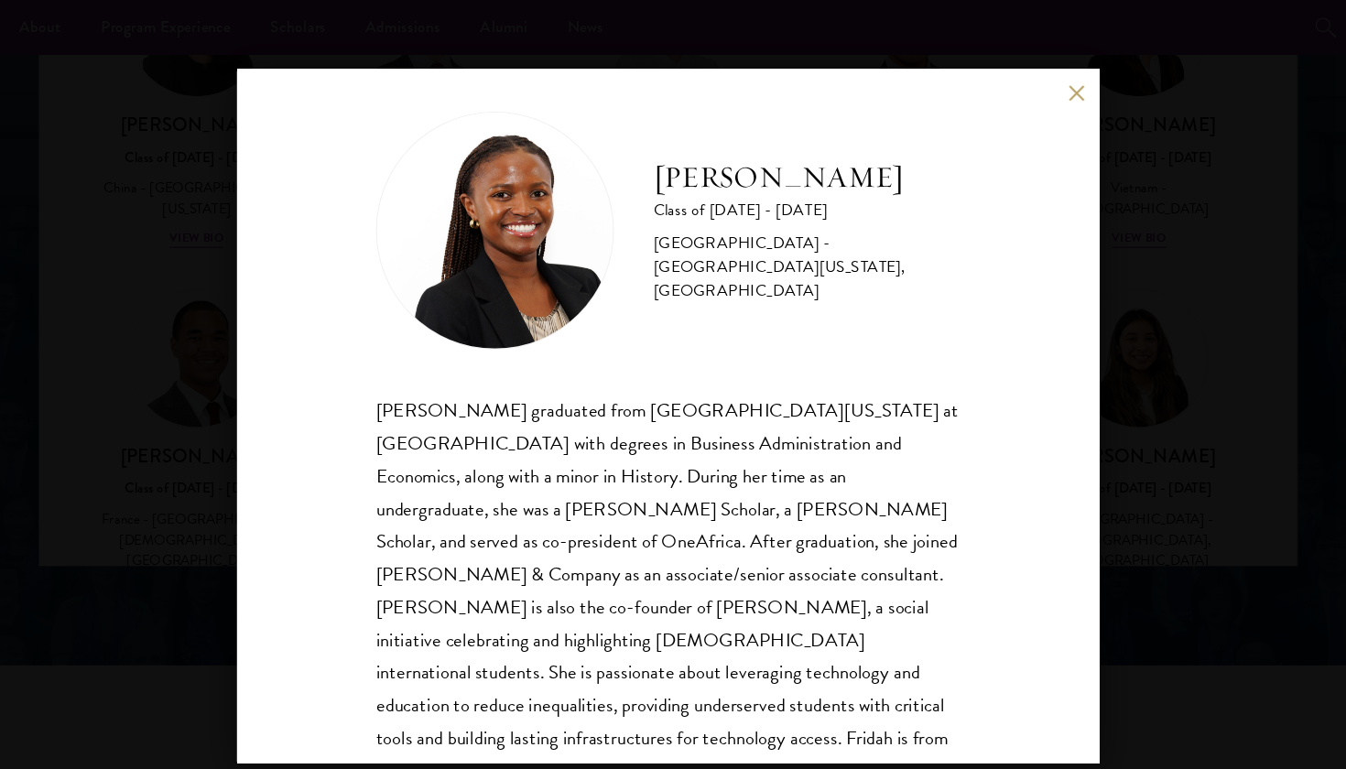
scroll to position [16, 0]
click at [956, 358] on div "Fridah Mbwaya Class of 2025 - 2026 Kenya - University of North Carolina, Chapel…" at bounding box center [673, 384] width 796 height 641
click at [983, 83] on div "Fridah Mbwaya Class of 2025 - 2026 Kenya - University of North Carolina, Chapel…" at bounding box center [673, 384] width 796 height 641
click at [985, 91] on div "Fridah Mbwaya Class of 2025 - 2026 Kenya - University of North Carolina, Chapel…" at bounding box center [673, 384] width 796 height 641
click at [985, 81] on div "Fridah Mbwaya Class of 2025 - 2026 Kenya - University of North Carolina, Chapel…" at bounding box center [673, 384] width 796 height 641
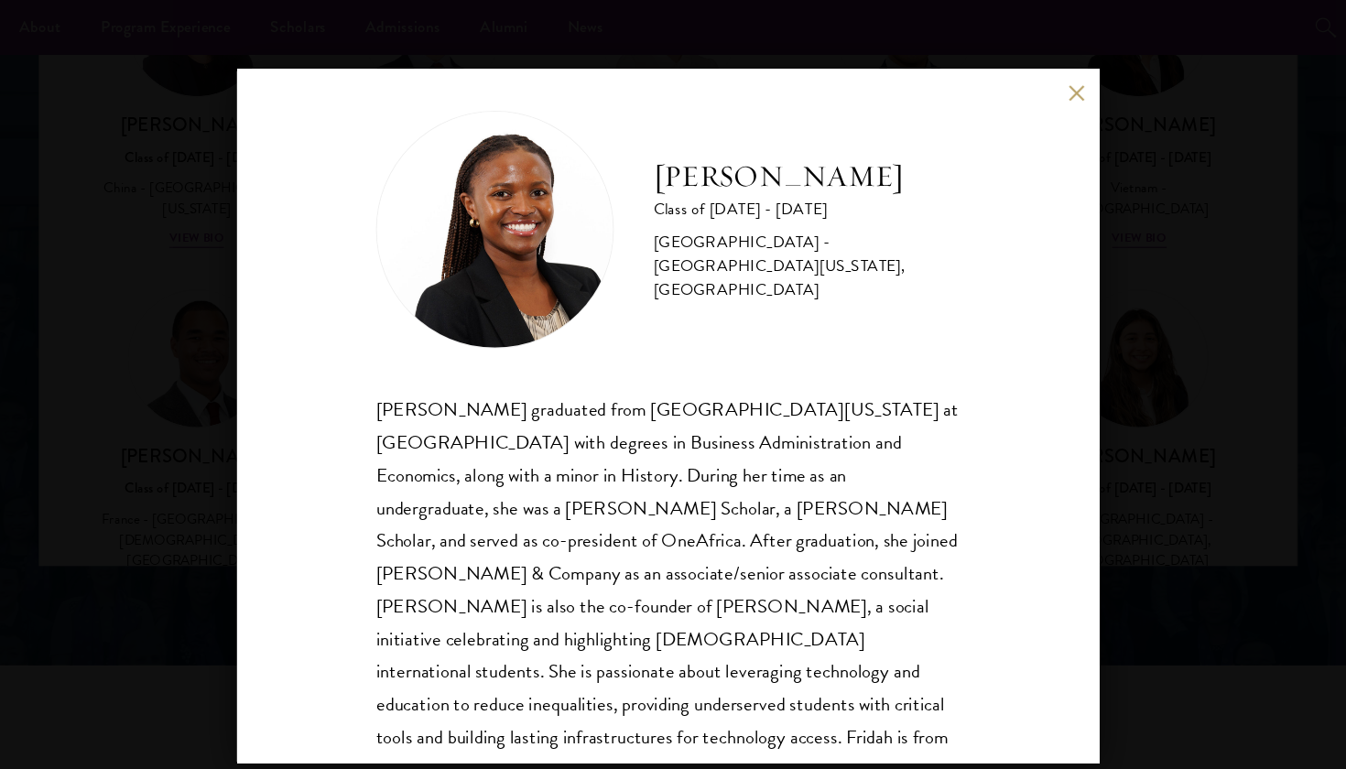
click at [1042, 82] on button at bounding box center [1050, 86] width 16 height 16
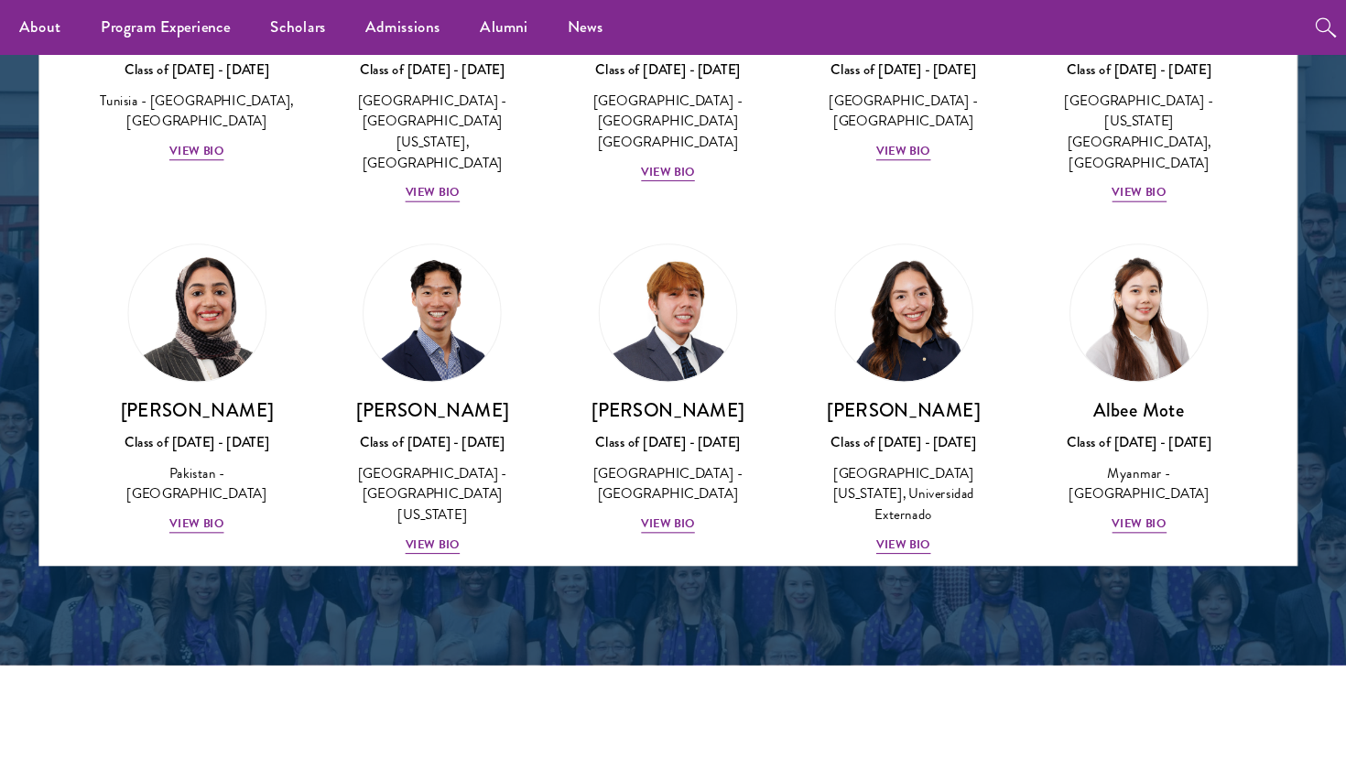
scroll to position [6041, 0]
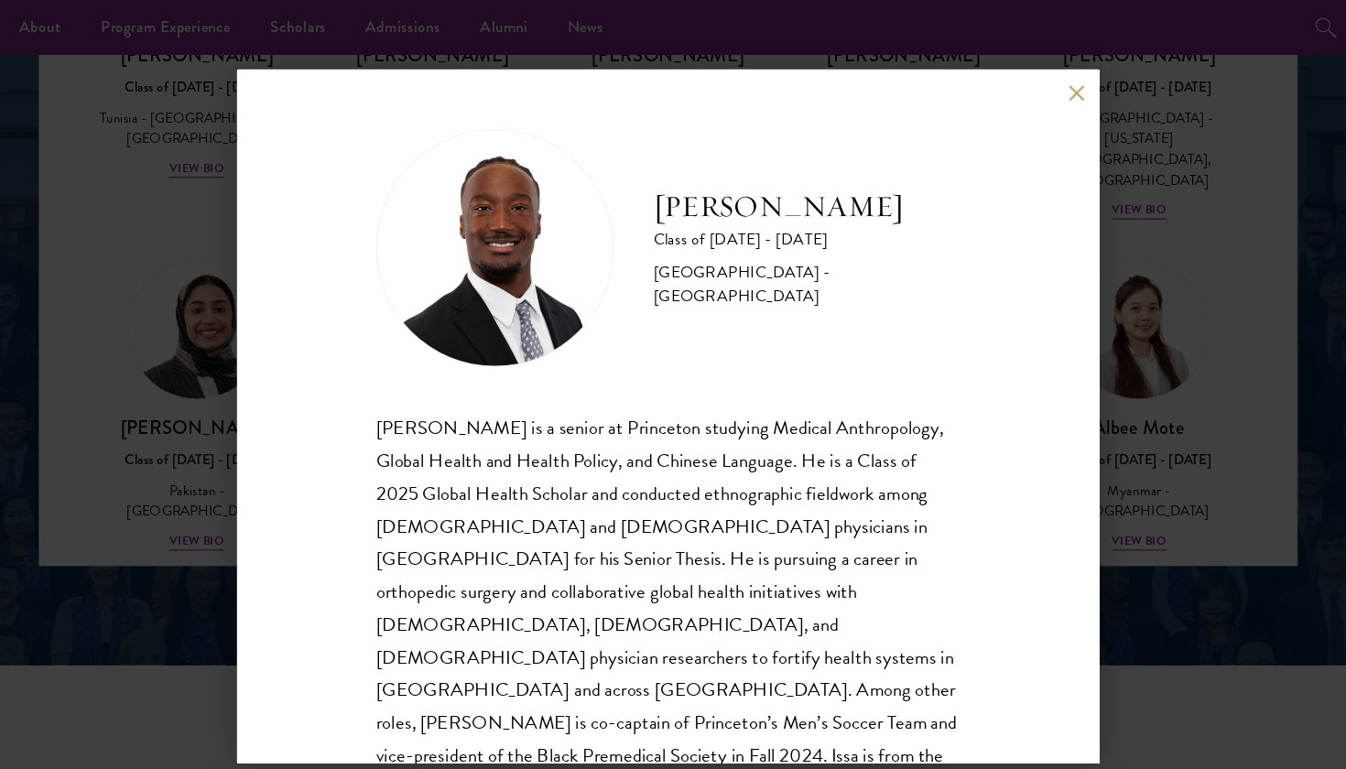
click at [992, 70] on div "Issa Mudashiru Class of 2025 - 2026 United States of America - Princeton Univer…" at bounding box center [673, 384] width 796 height 641
click at [992, 98] on div "Issa Mudashiru Class of 2025 - 2026 United States of America - Princeton Univer…" at bounding box center [673, 384] width 796 height 641
click at [1042, 82] on button at bounding box center [1050, 86] width 16 height 16
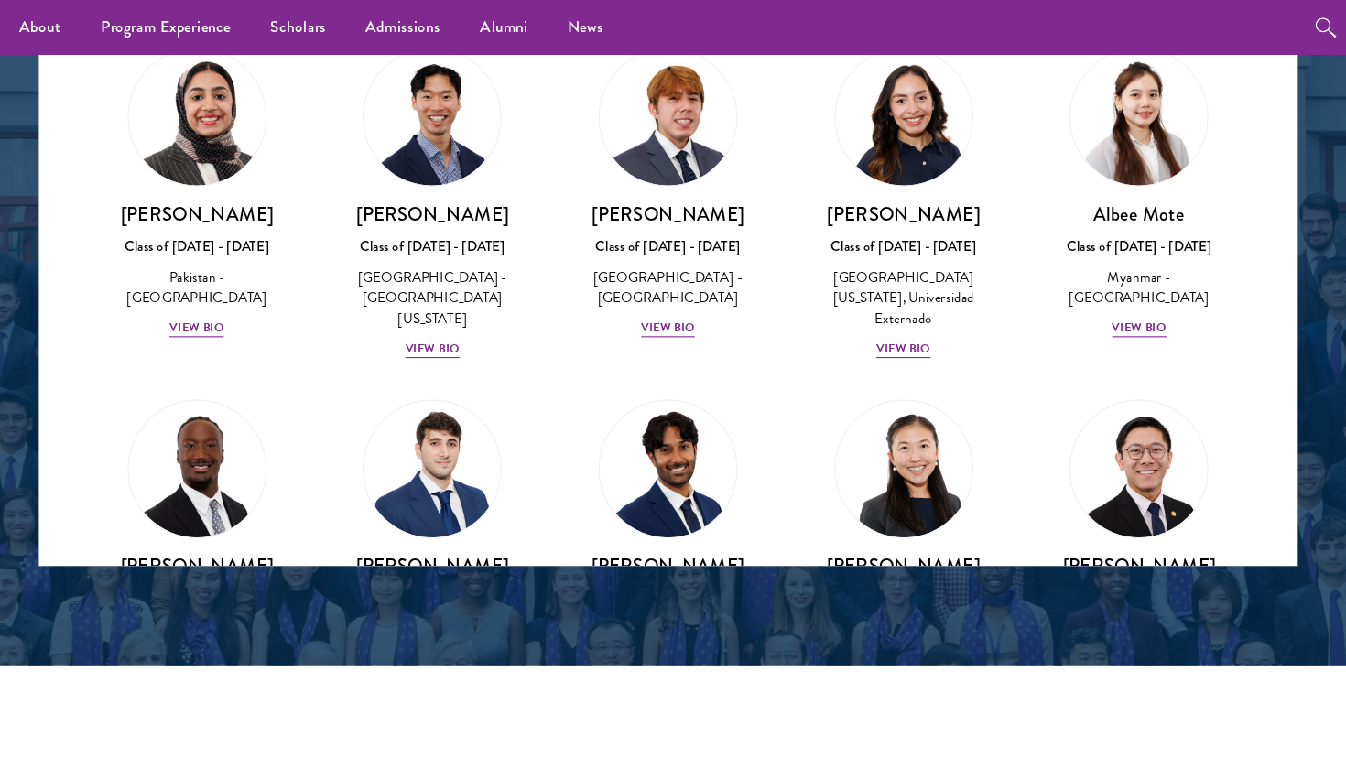
scroll to position [6318, 0]
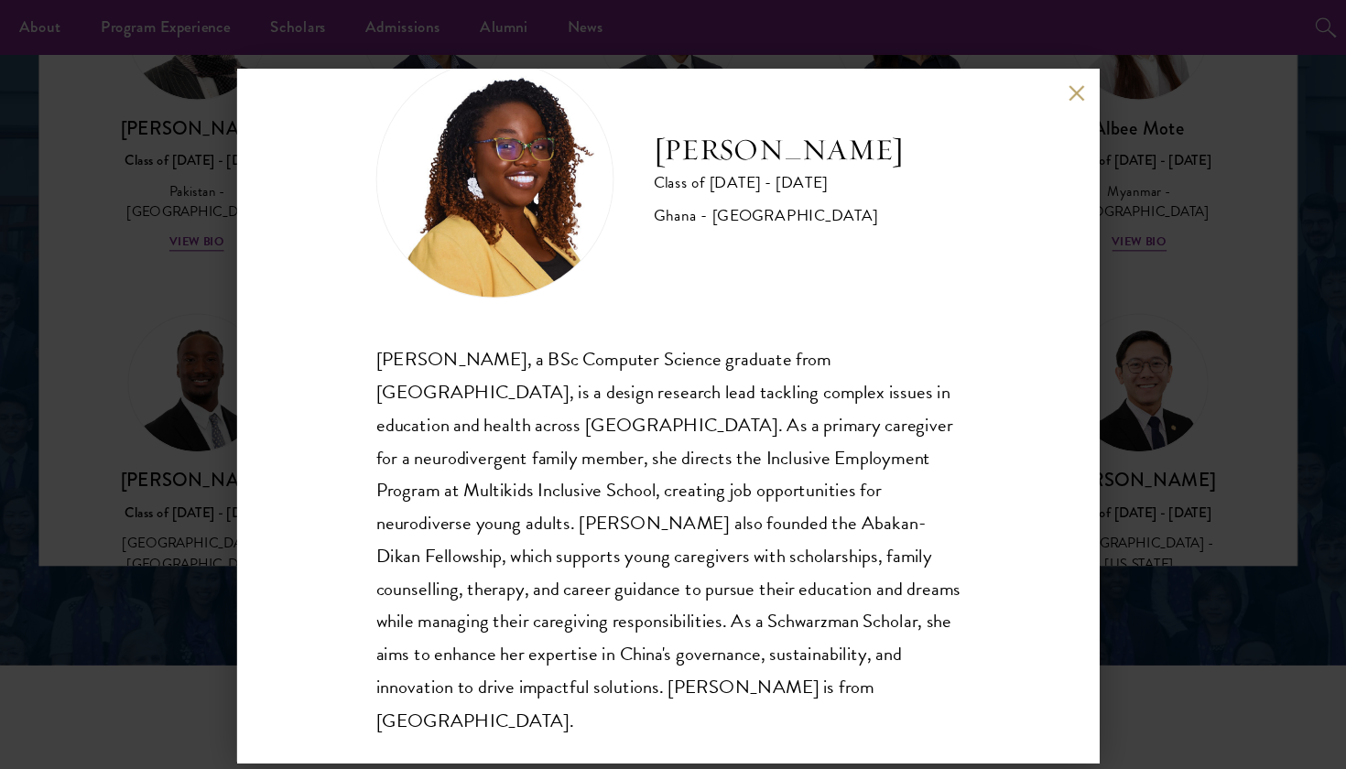
scroll to position [62, 0]
click at [1042, 88] on button at bounding box center [1050, 86] width 16 height 16
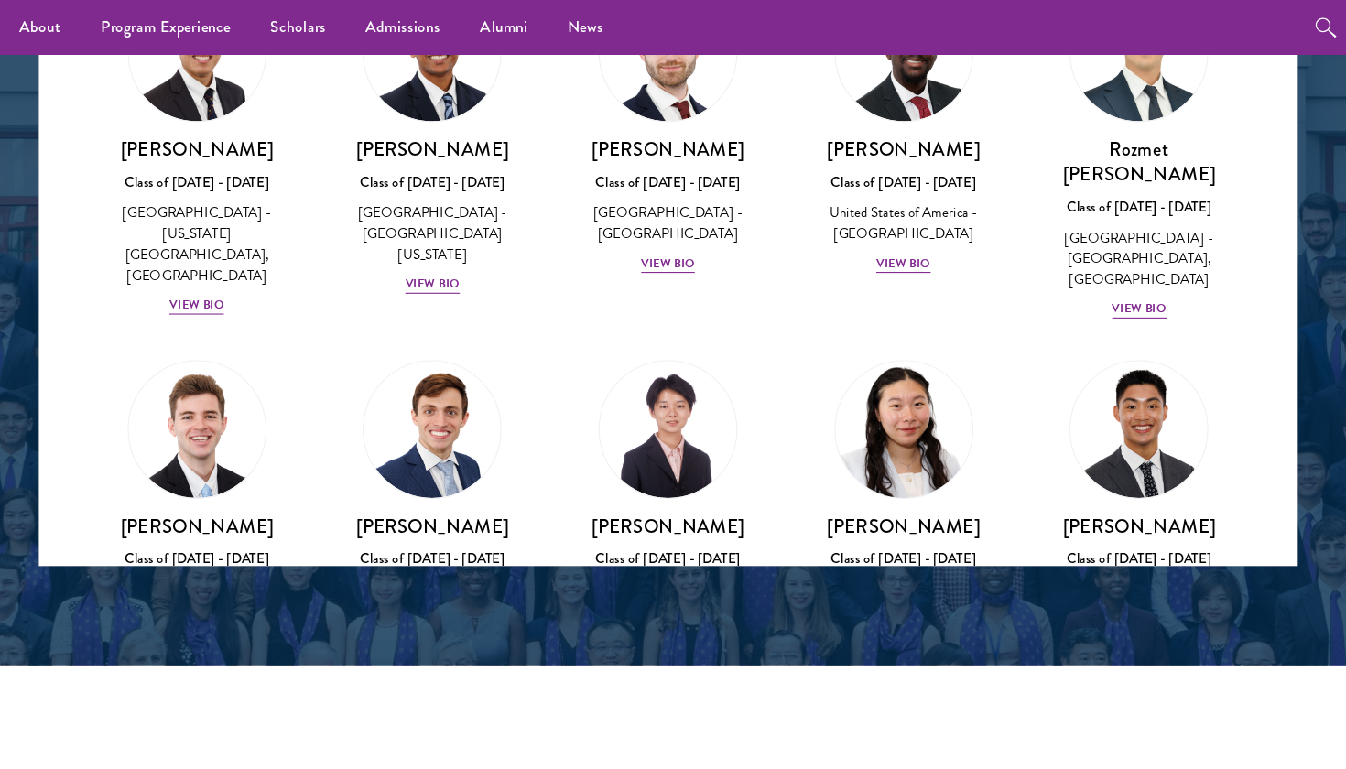
scroll to position [8329, 0]
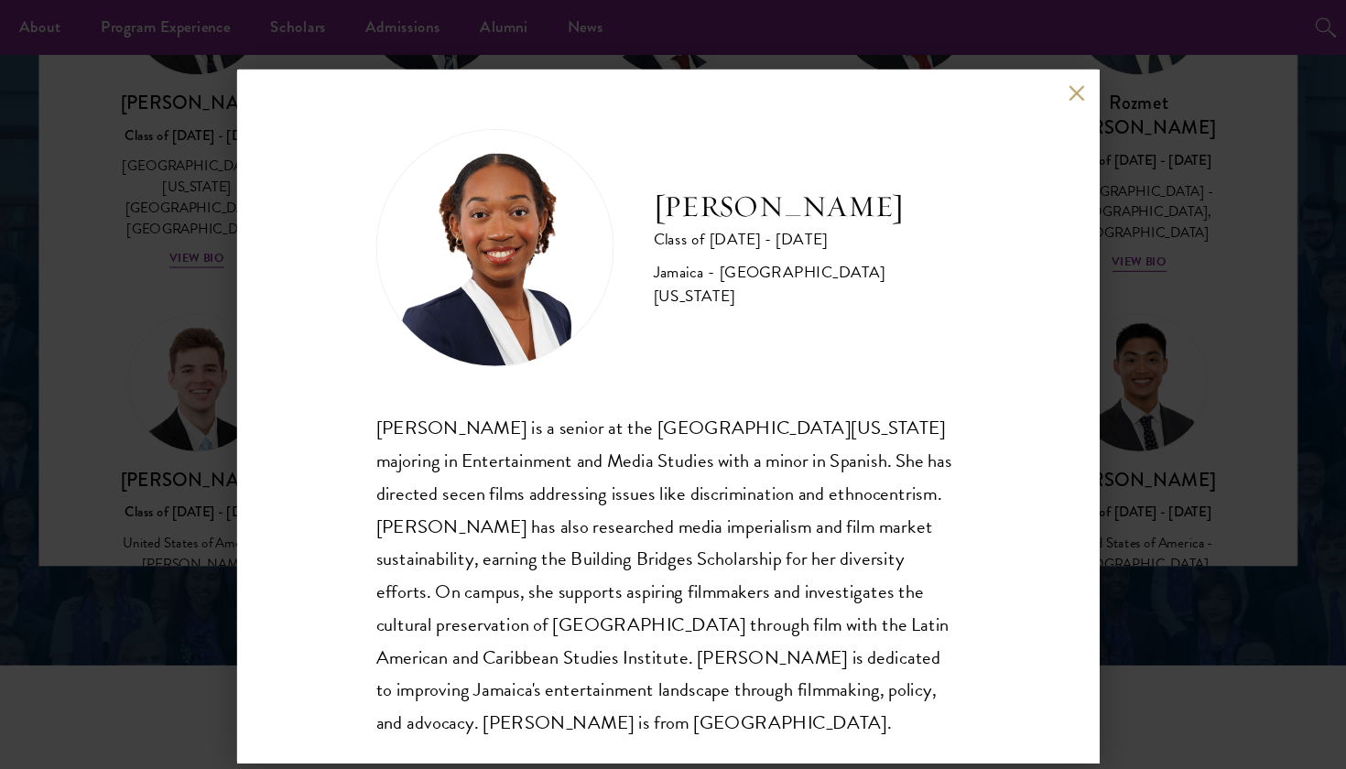
click at [1042, 78] on button at bounding box center [1050, 86] width 16 height 16
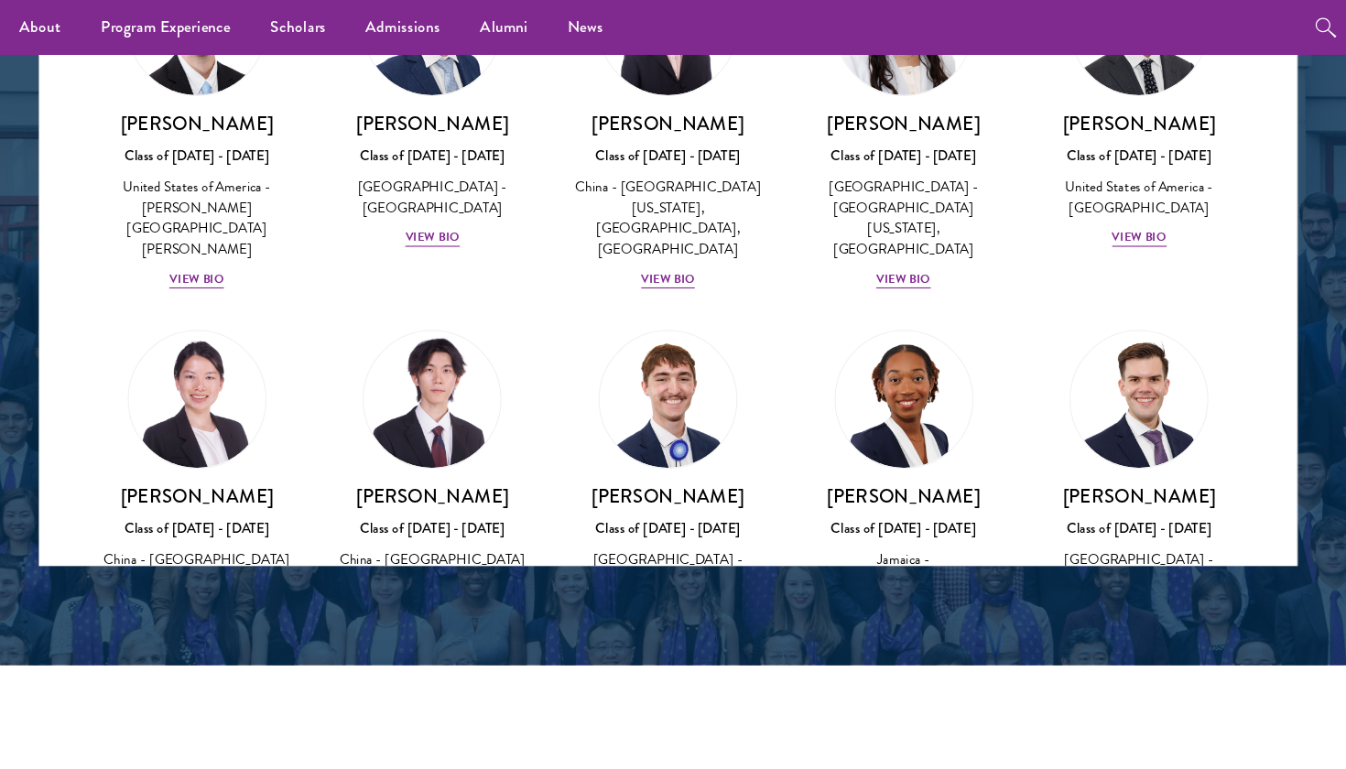
scroll to position [8674, 0]
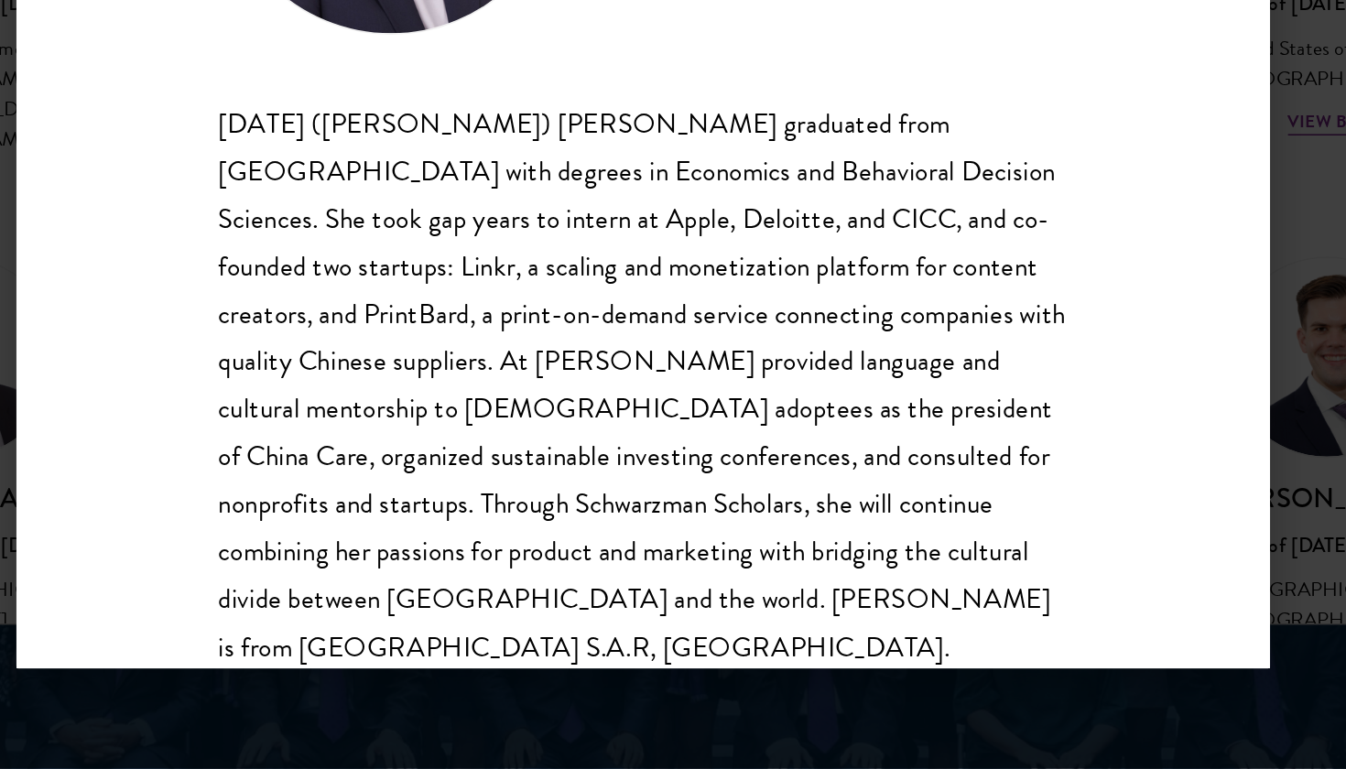
scroll to position [2389, 0]
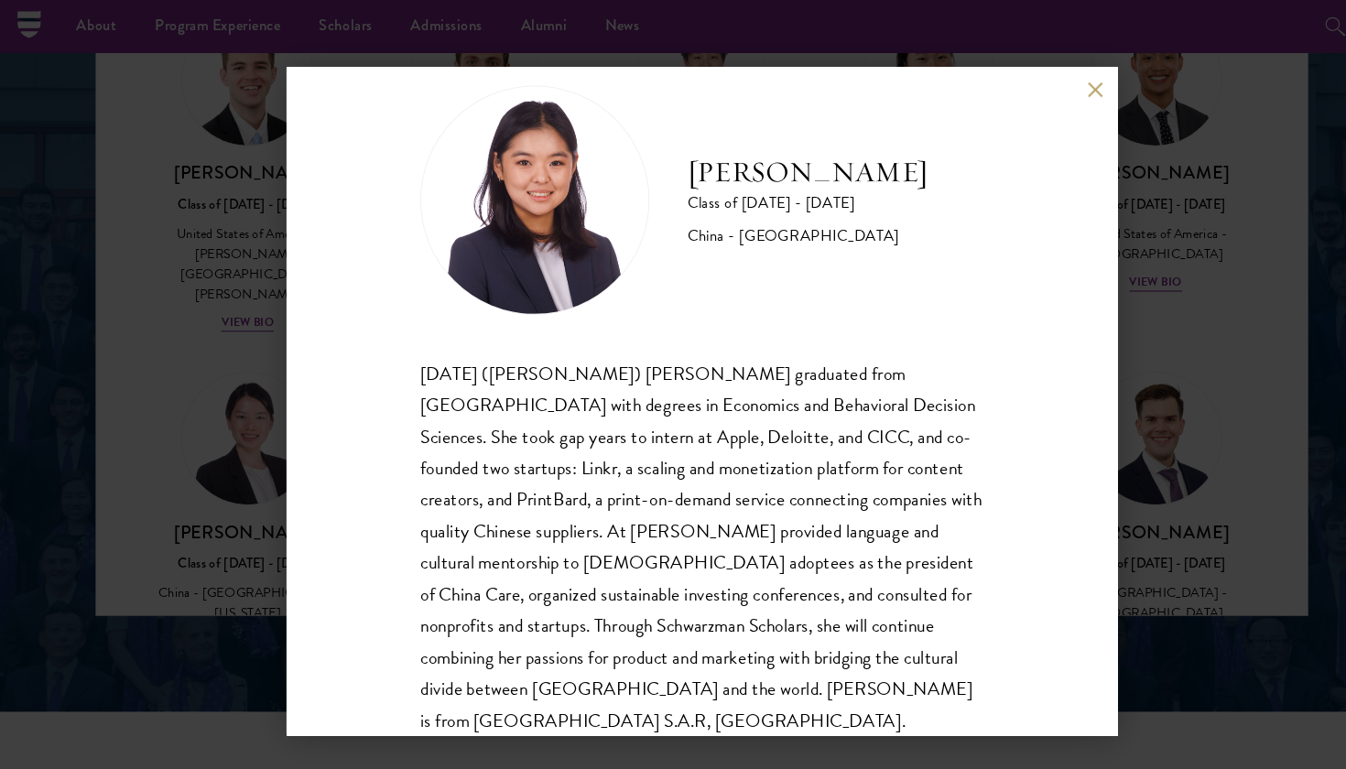
click at [1040, 95] on div "Jing Jing Yang Class of 2025 - 2026 China - Brown University Xiaohan (Jing Jing…" at bounding box center [673, 384] width 796 height 641
click at [1042, 85] on button at bounding box center [1050, 86] width 16 height 16
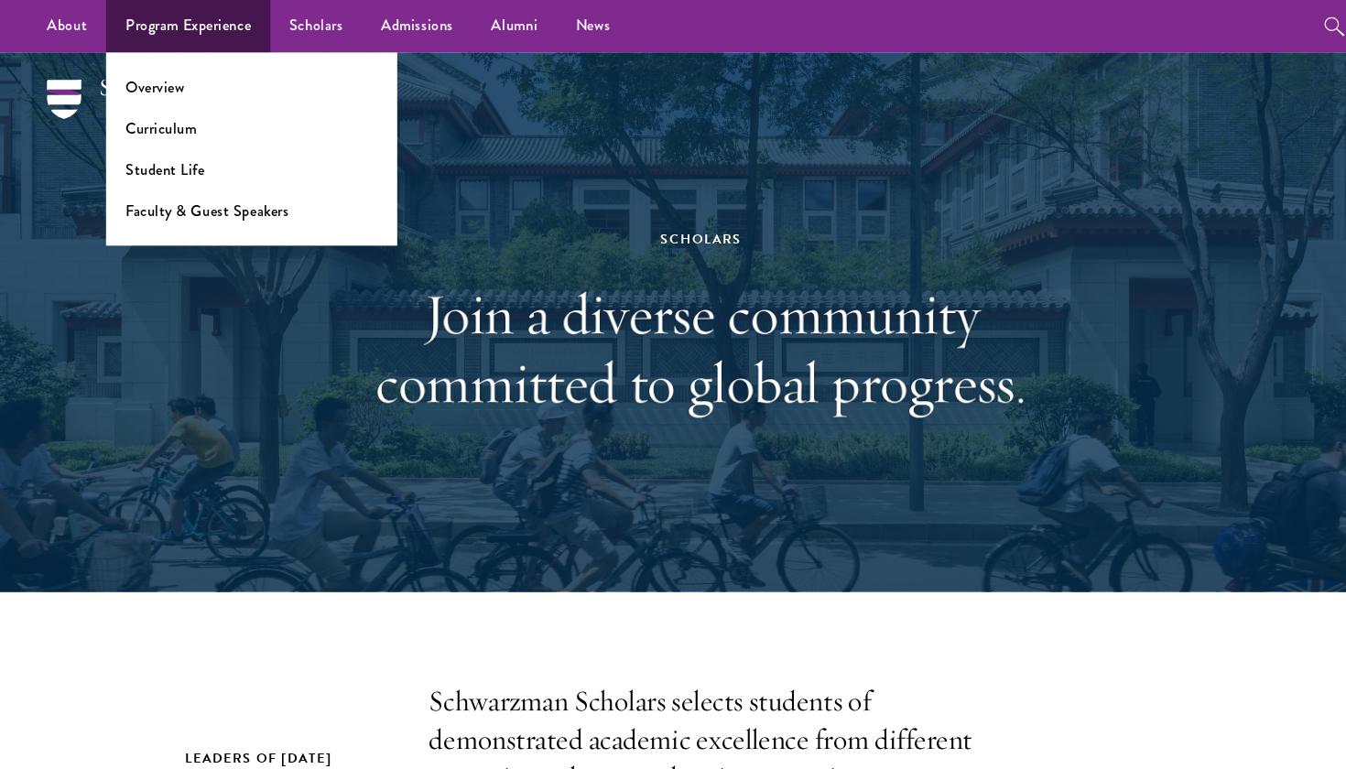
click at [166, 71] on ul "Overview Curriculum Student Life Faculty & Guest Speakers" at bounding box center [242, 142] width 278 height 185
click at [165, 72] on ul "Overview Curriculum Student Life Faculty & Guest Speakers" at bounding box center [242, 142] width 278 height 185
click at [165, 77] on link "Overview" at bounding box center [149, 83] width 57 height 21
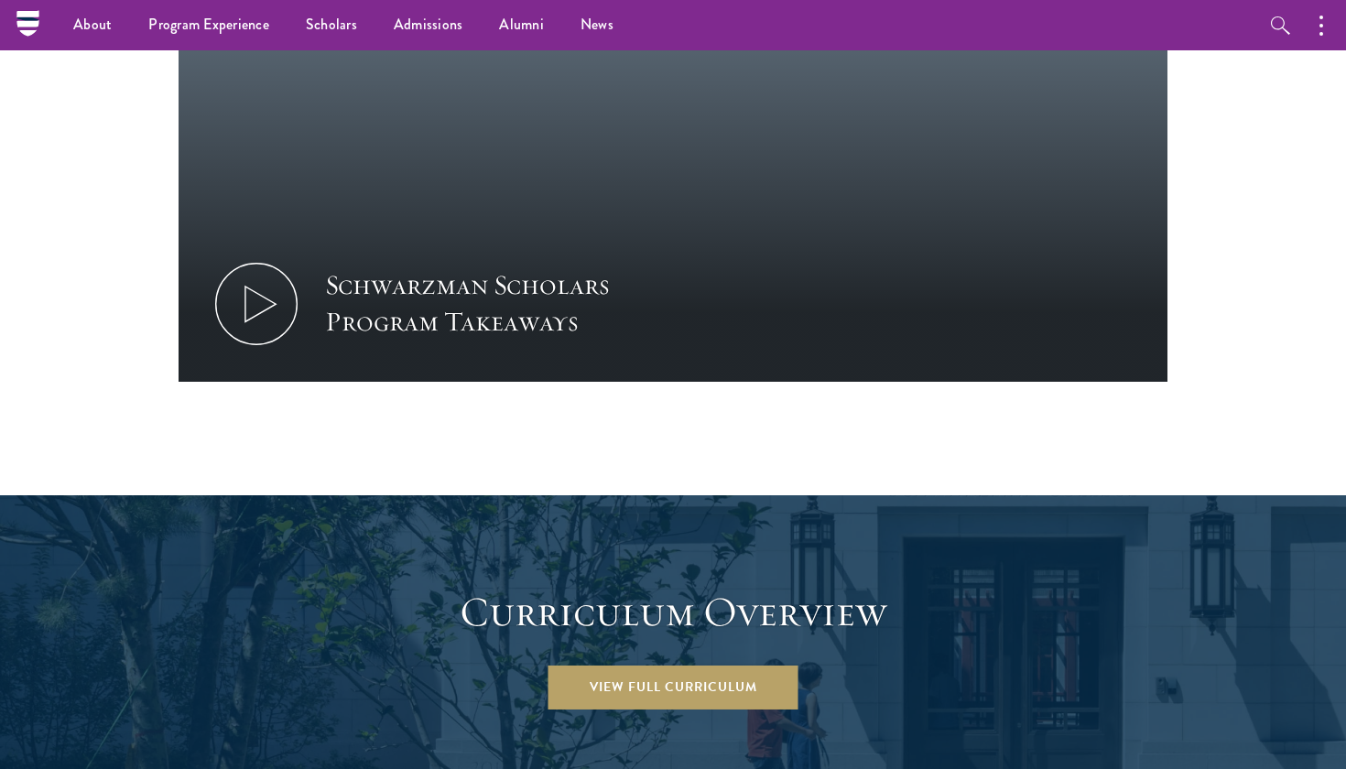
scroll to position [1457, 0]
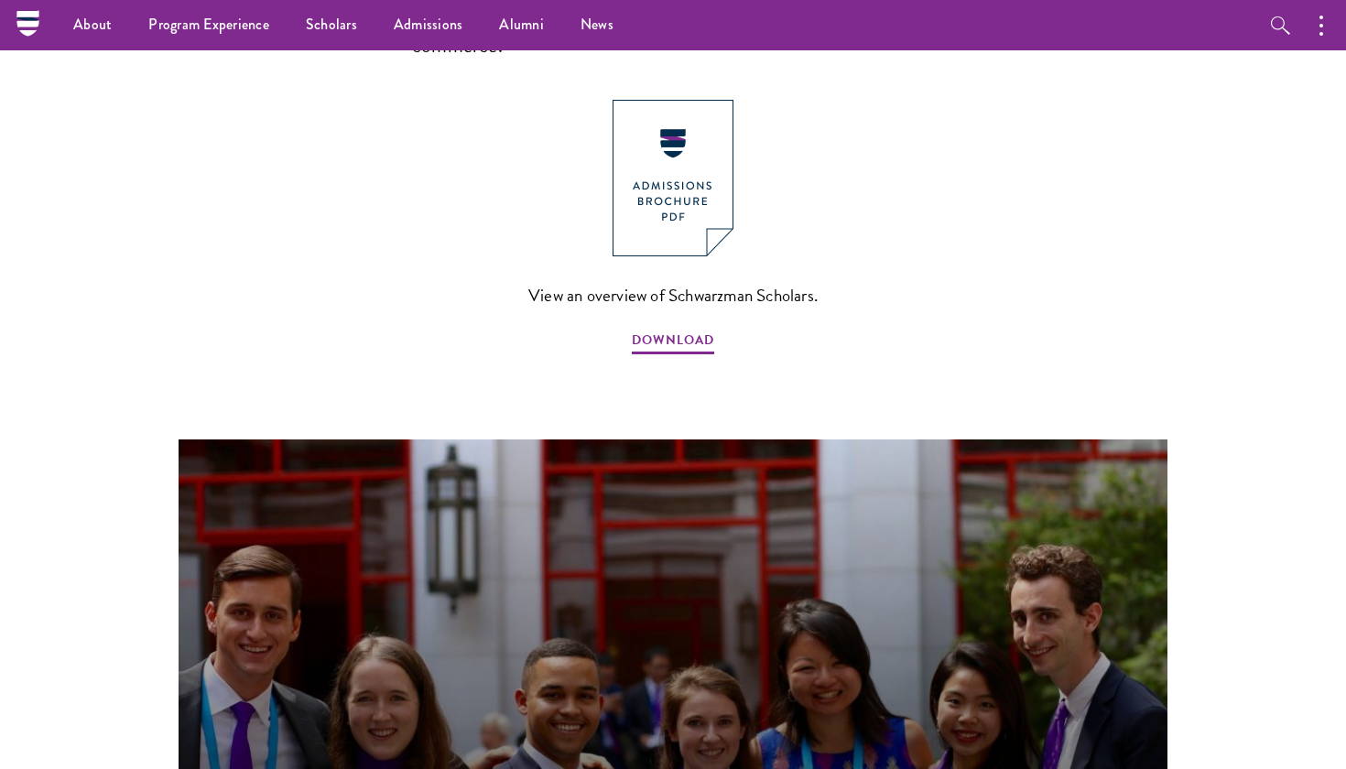
click at [652, 125] on img at bounding box center [672, 178] width 121 height 157
